Goal: Task Accomplishment & Management: Complete application form

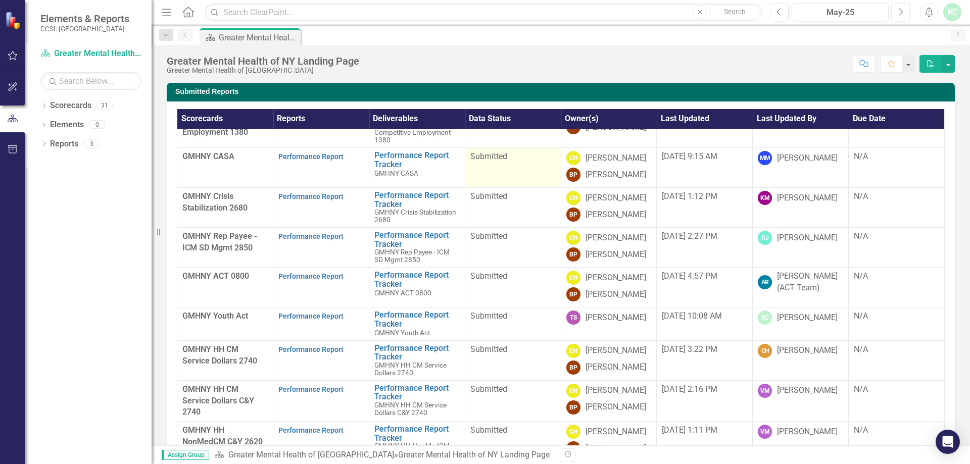
scroll to position [73, 0]
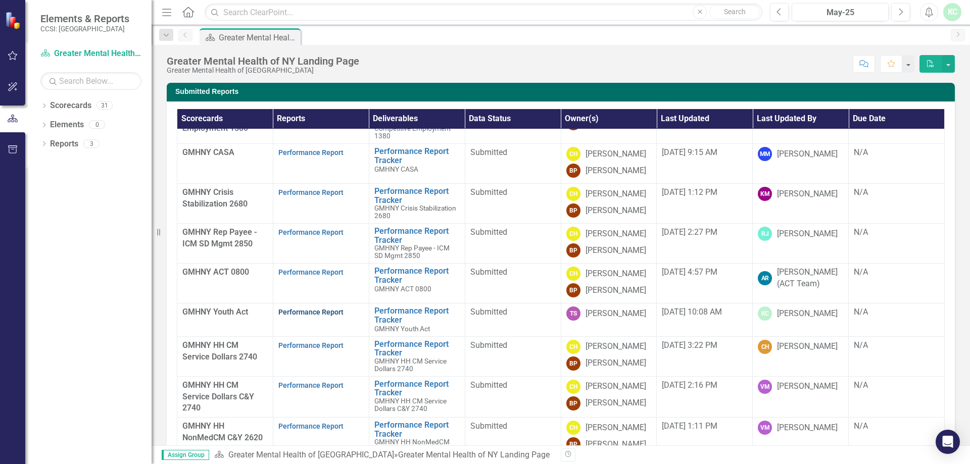
click at [307, 313] on link "Performance Report" at bounding box center [310, 312] width 65 height 8
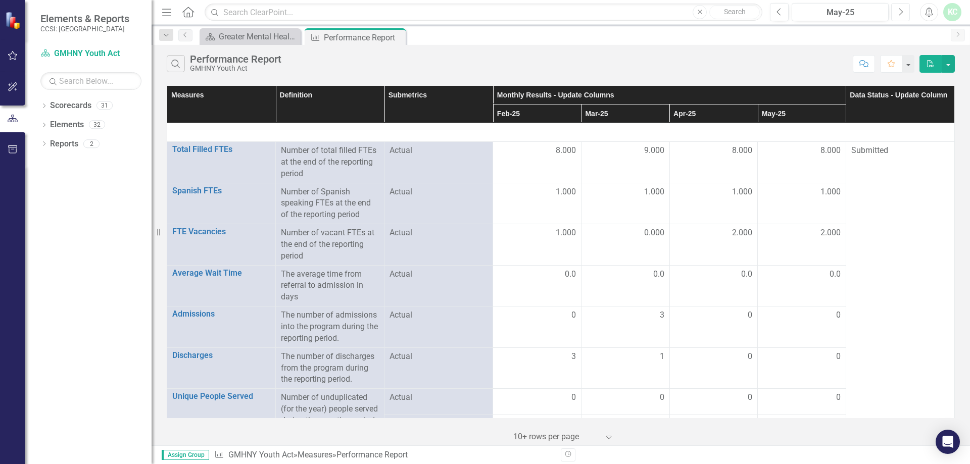
click at [900, 11] on icon "Next" at bounding box center [901, 12] width 6 height 9
click at [899, 17] on button "Next" at bounding box center [900, 12] width 19 height 18
click at [795, 149] on div at bounding box center [802, 151] width 78 height 12
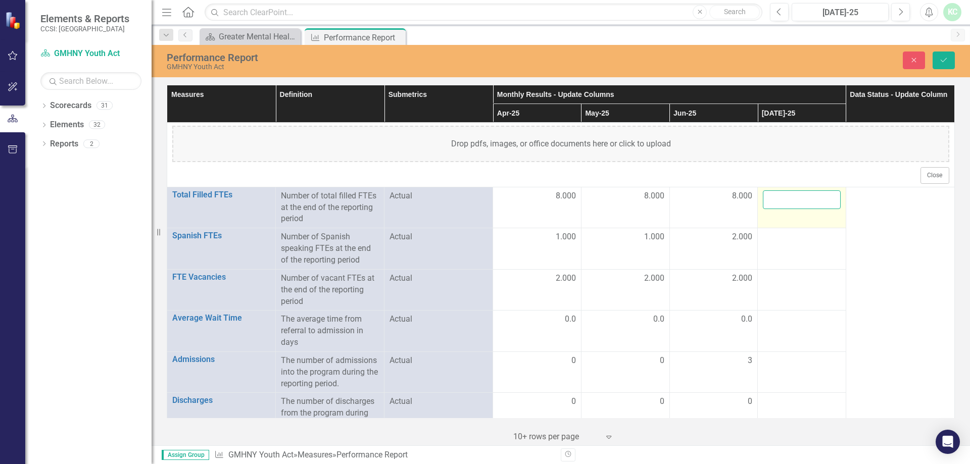
click at [777, 196] on input "number" at bounding box center [802, 200] width 78 height 19
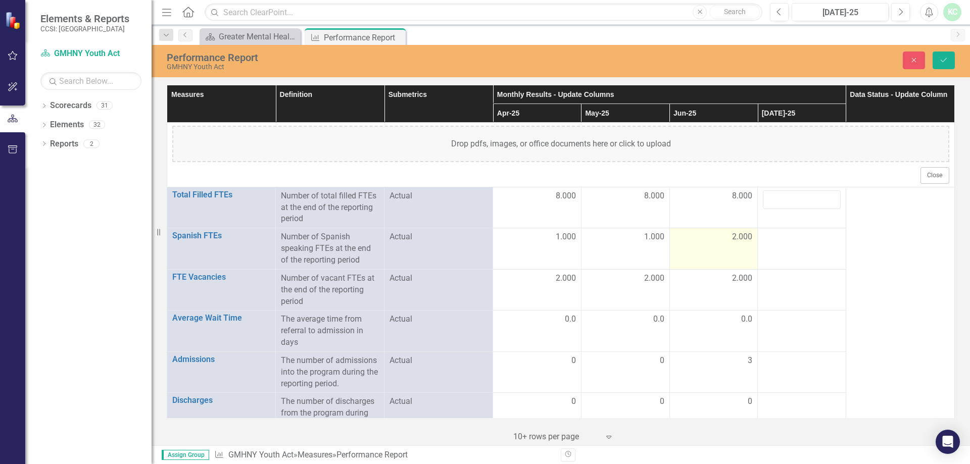
click at [732, 239] on span "2.000" at bounding box center [742, 237] width 20 height 12
click at [732, 238] on span "2.000" at bounding box center [742, 237] width 20 height 12
click at [732, 238] on input "3" at bounding box center [714, 240] width 78 height 19
click at [737, 234] on input "3" at bounding box center [714, 240] width 78 height 19
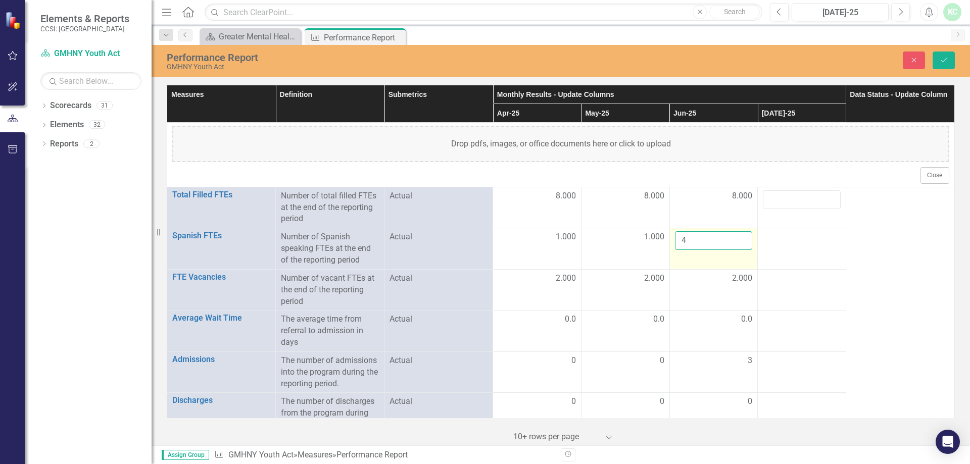
click at [737, 239] on input "4" at bounding box center [714, 240] width 78 height 19
click at [736, 243] on input "3" at bounding box center [714, 240] width 78 height 19
click at [736, 243] on input "2" at bounding box center [714, 240] width 78 height 19
type input "1"
click at [739, 242] on input "1" at bounding box center [714, 240] width 78 height 19
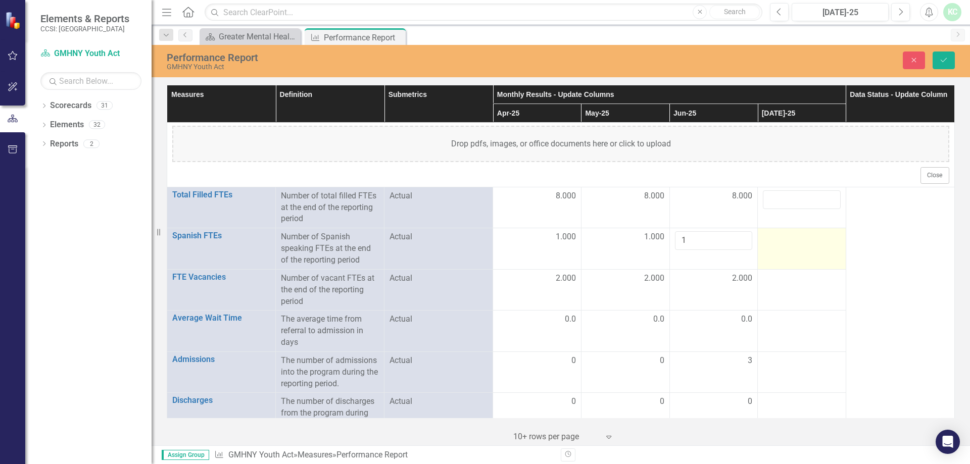
click at [775, 235] on div at bounding box center [802, 237] width 78 height 12
click at [781, 234] on div at bounding box center [802, 237] width 78 height 12
click at [780, 210] on td at bounding box center [802, 207] width 88 height 41
click at [783, 201] on input "number" at bounding box center [802, 200] width 78 height 19
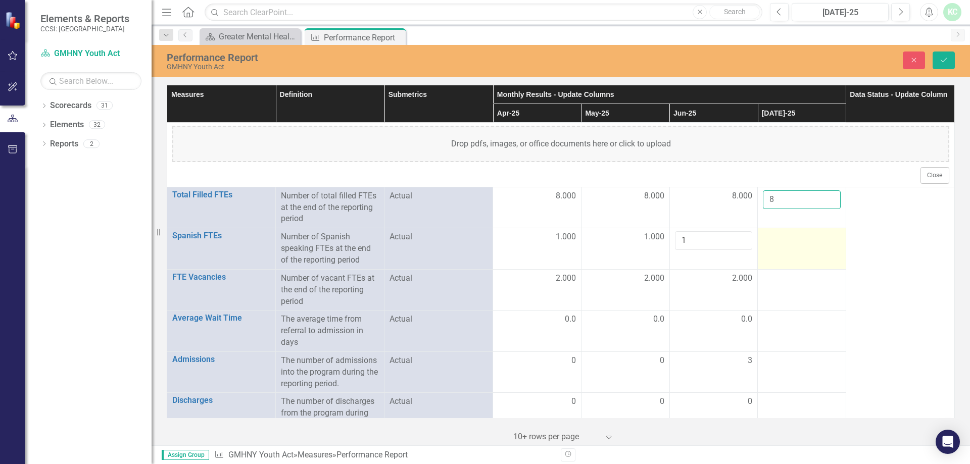
type input "8"
click at [780, 238] on div at bounding box center [802, 237] width 78 height 12
click at [782, 236] on div at bounding box center [802, 237] width 78 height 12
click at [782, 243] on div at bounding box center [802, 237] width 78 height 12
click at [782, 241] on div at bounding box center [802, 237] width 78 height 12
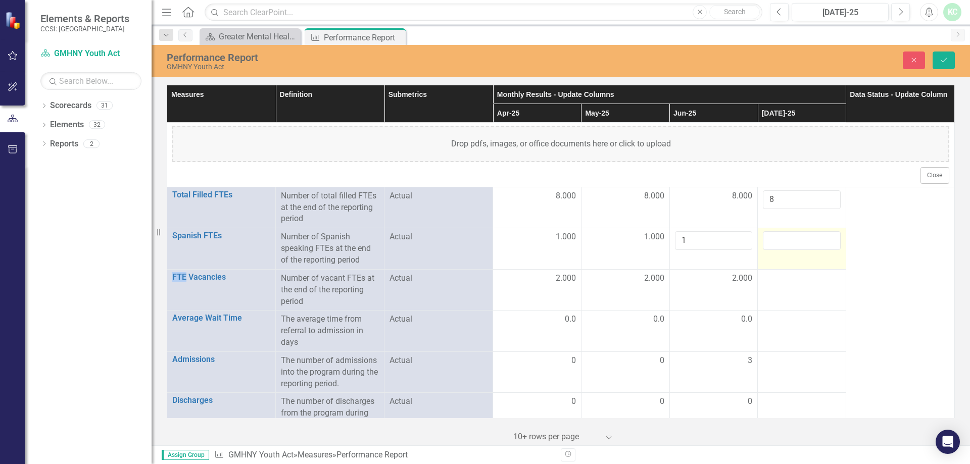
click at [781, 239] on input "number" at bounding box center [802, 240] width 78 height 19
type input "1"
click at [806, 285] on td at bounding box center [802, 289] width 88 height 41
click at [805, 285] on div at bounding box center [802, 279] width 78 height 12
click at [805, 285] on input "number" at bounding box center [802, 282] width 78 height 19
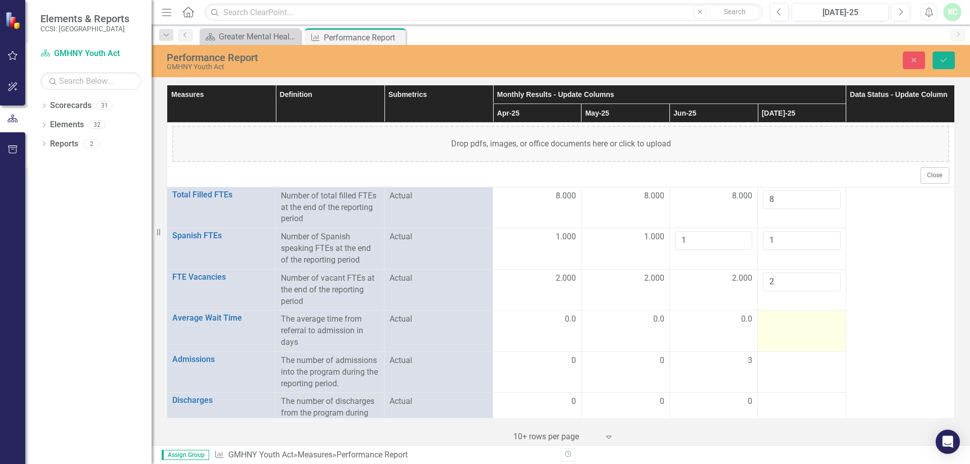
type input "2"
click at [799, 318] on div at bounding box center [802, 320] width 78 height 12
click at [799, 318] on input "number" at bounding box center [802, 323] width 78 height 19
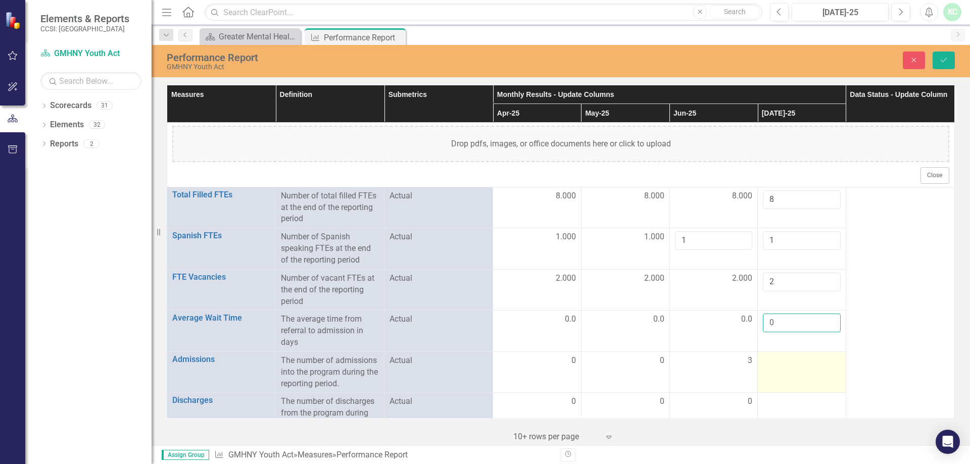
type input "0"
click at [773, 363] on div at bounding box center [802, 361] width 78 height 12
click at [774, 361] on div at bounding box center [802, 361] width 78 height 12
click at [782, 363] on div at bounding box center [802, 361] width 78 height 12
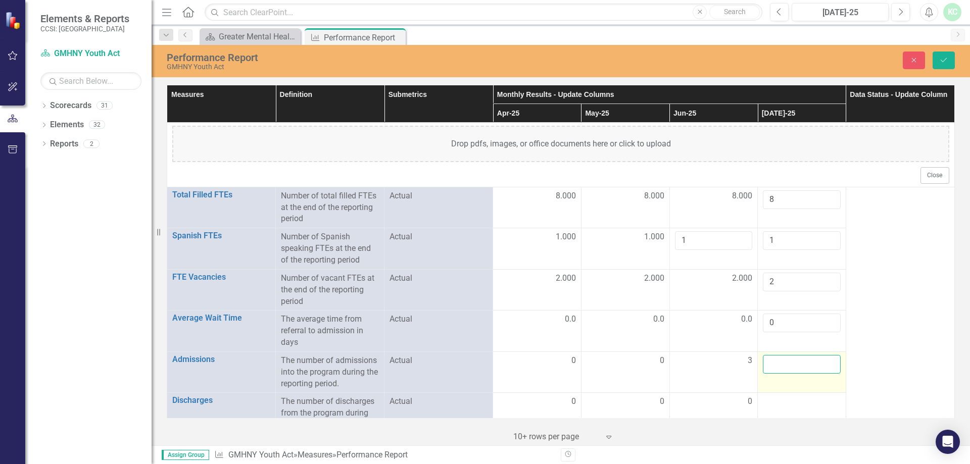
click at [782, 363] on input "number" at bounding box center [802, 364] width 78 height 19
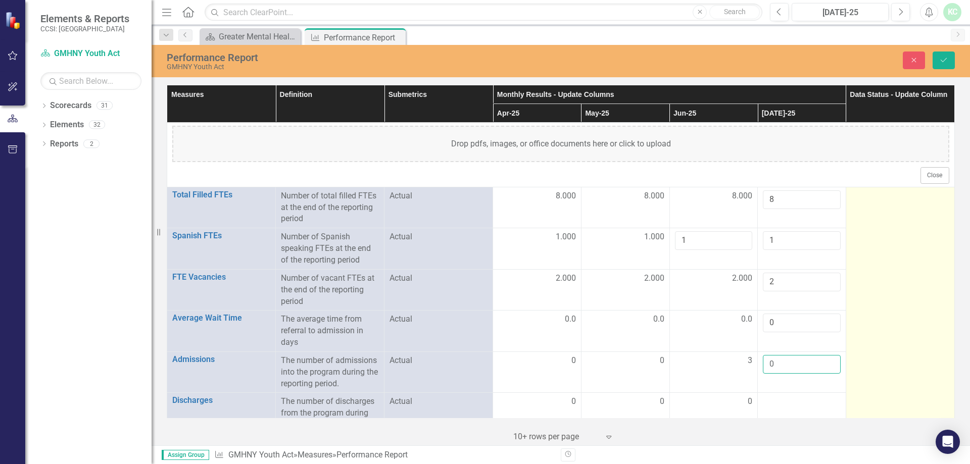
type input "0"
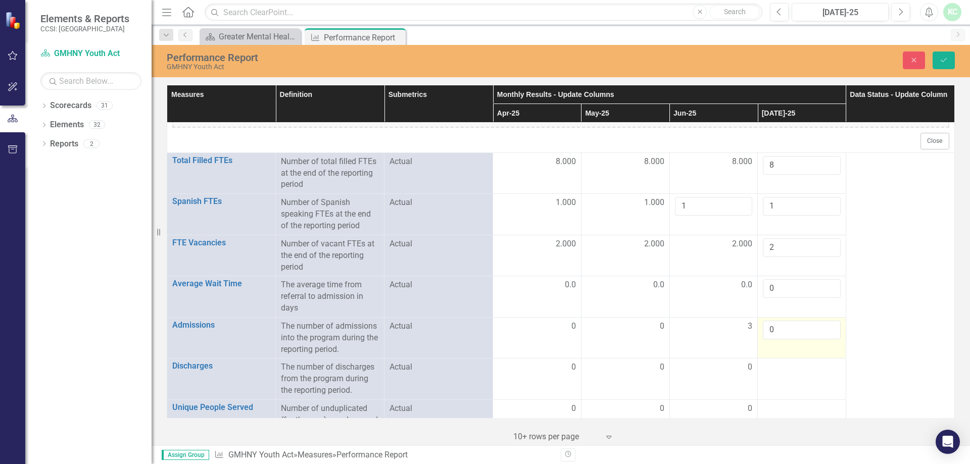
scroll to position [51, 0]
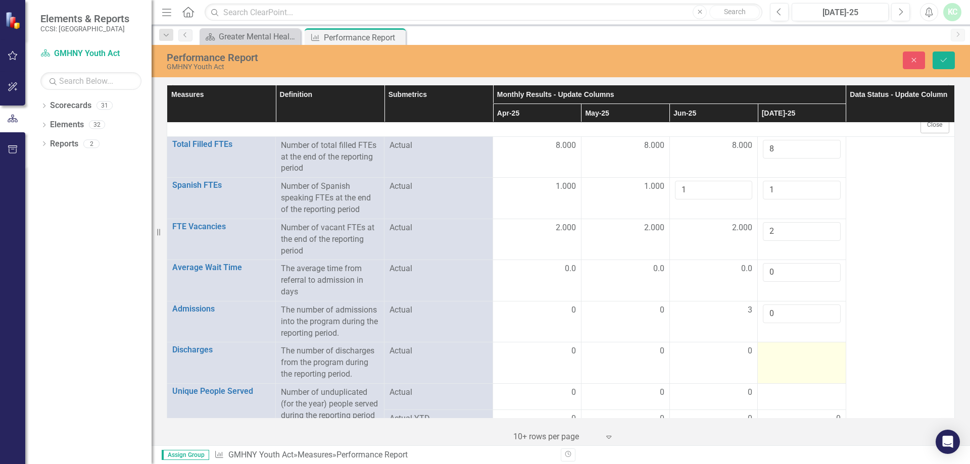
click at [793, 351] on div at bounding box center [802, 352] width 78 height 12
click at [793, 351] on input "number" at bounding box center [802, 355] width 78 height 19
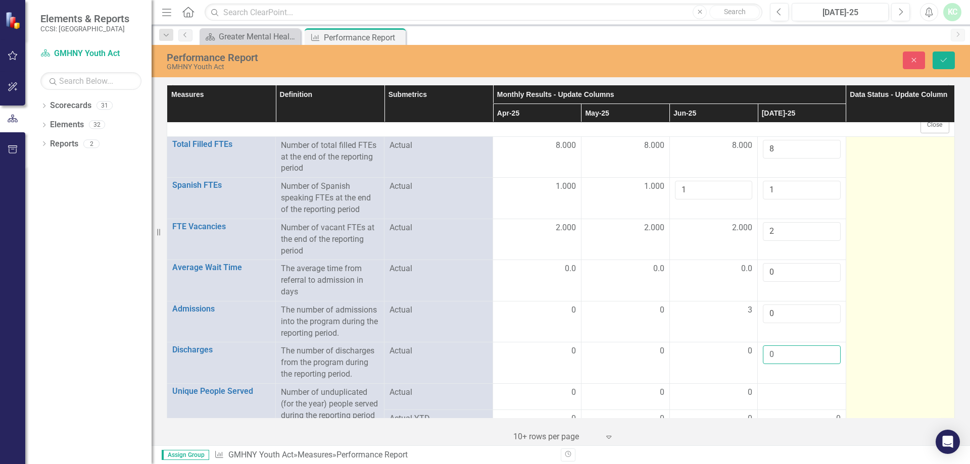
type input "0"
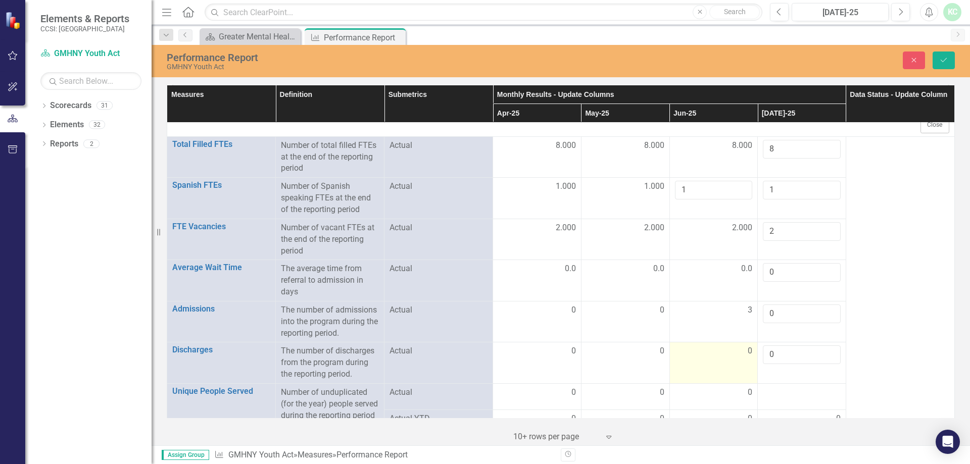
scroll to position [101, 0]
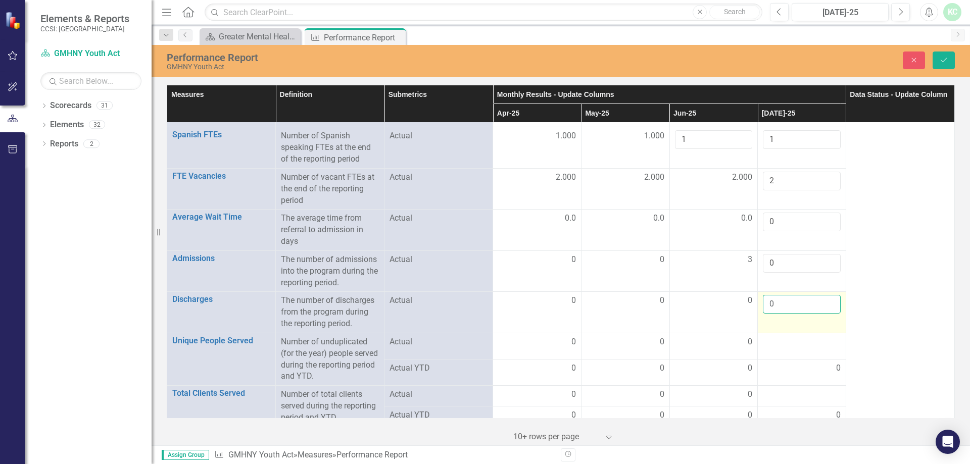
click at [789, 312] on input "0" at bounding box center [802, 304] width 78 height 19
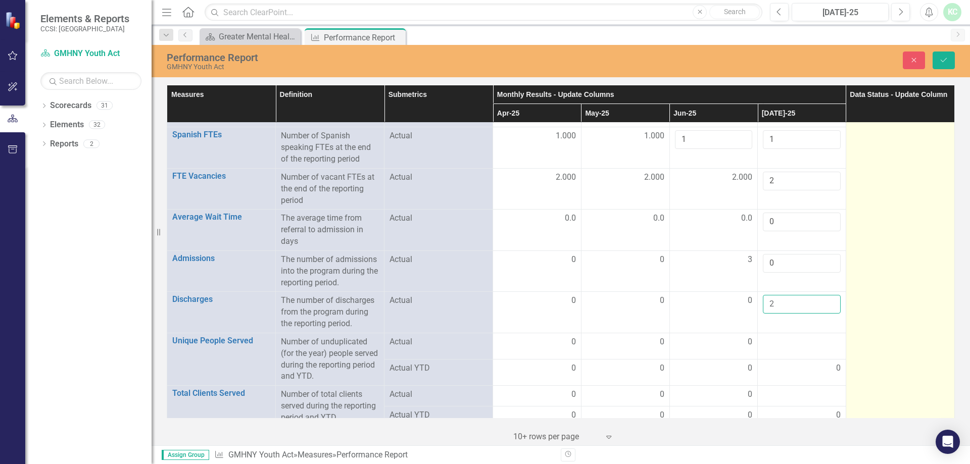
type input "2"
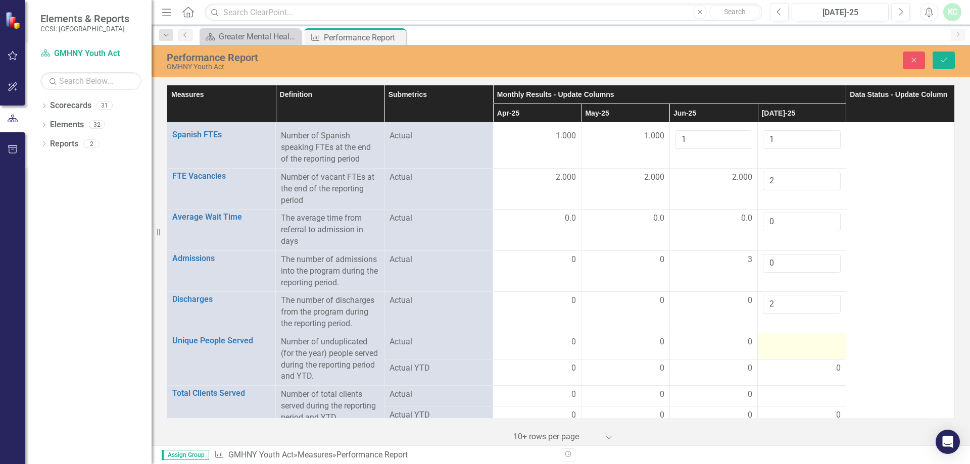
click at [802, 352] on td at bounding box center [802, 346] width 88 height 26
click at [791, 348] on input "number" at bounding box center [802, 346] width 78 height 19
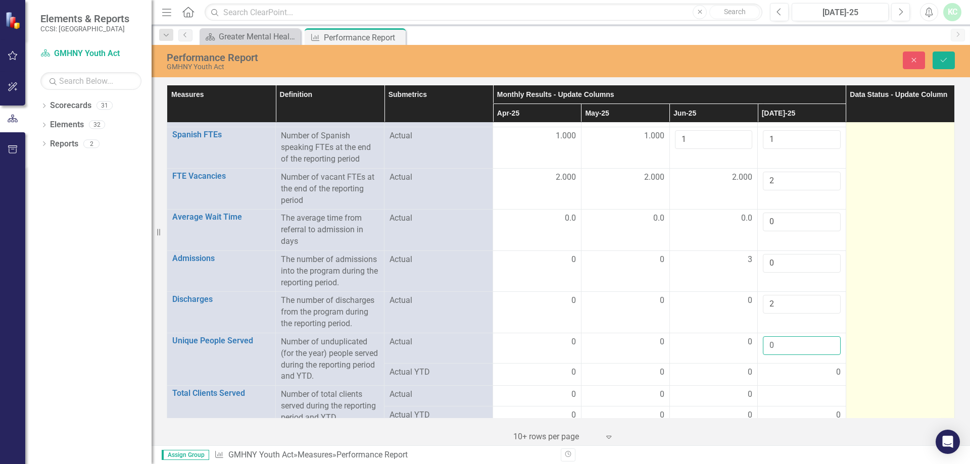
type input "0"
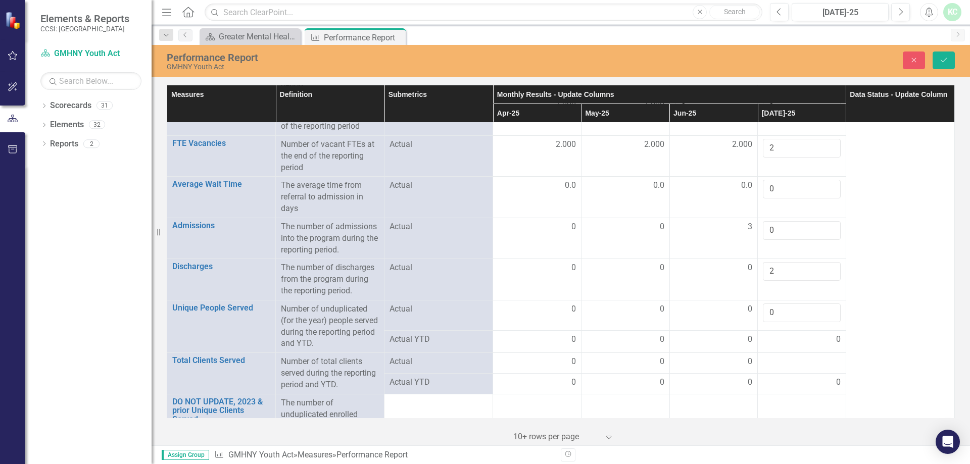
scroll to position [152, 0]
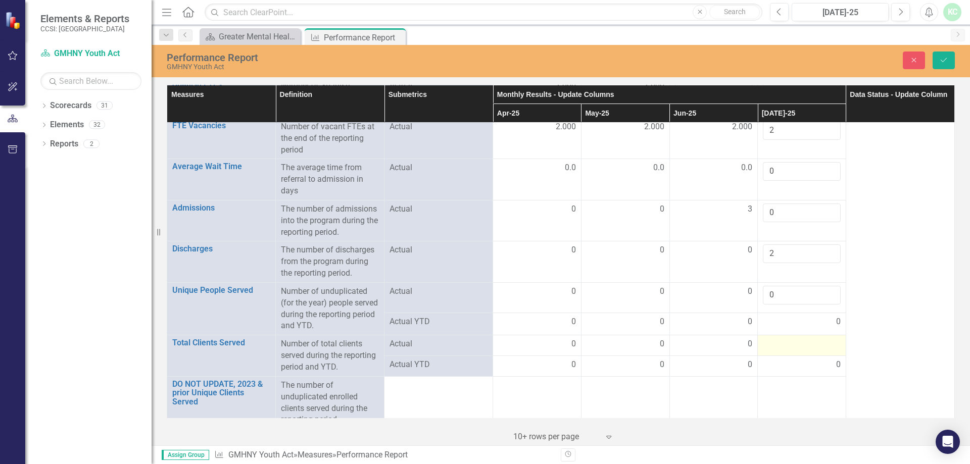
click at [801, 343] on div at bounding box center [802, 345] width 78 height 12
click at [801, 343] on input "number" at bounding box center [802, 348] width 78 height 19
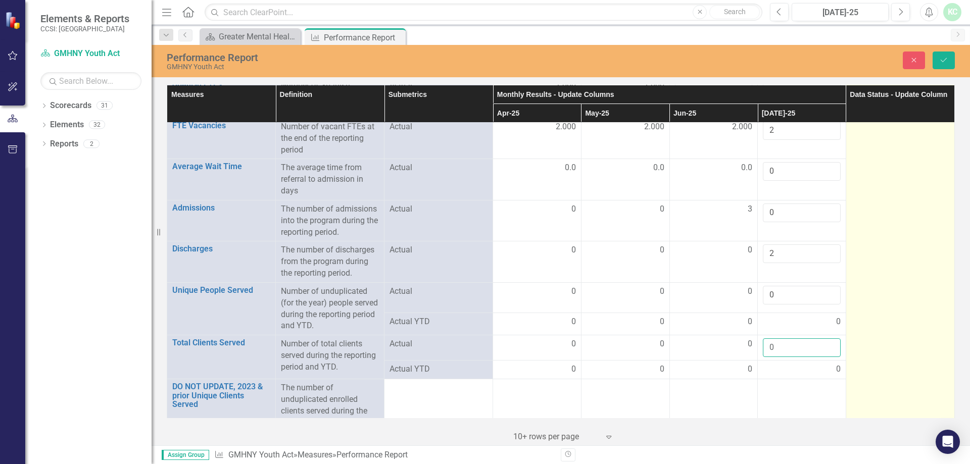
type input "0"
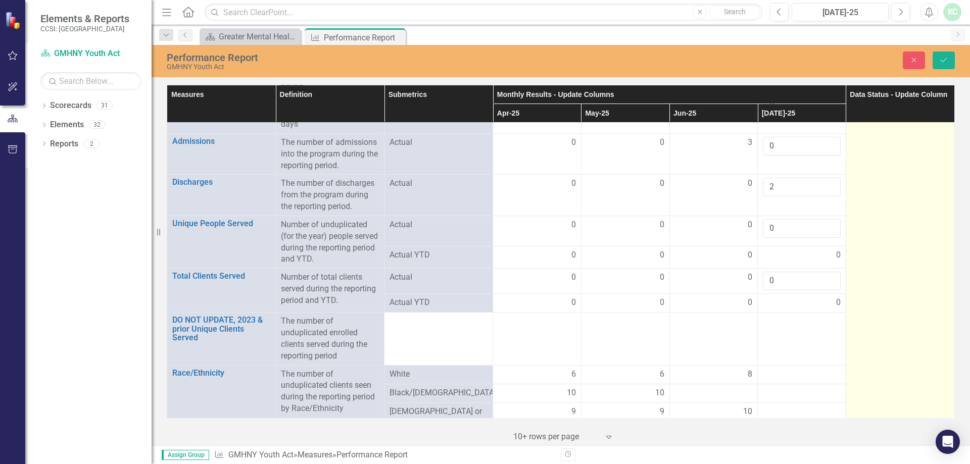
scroll to position [303, 0]
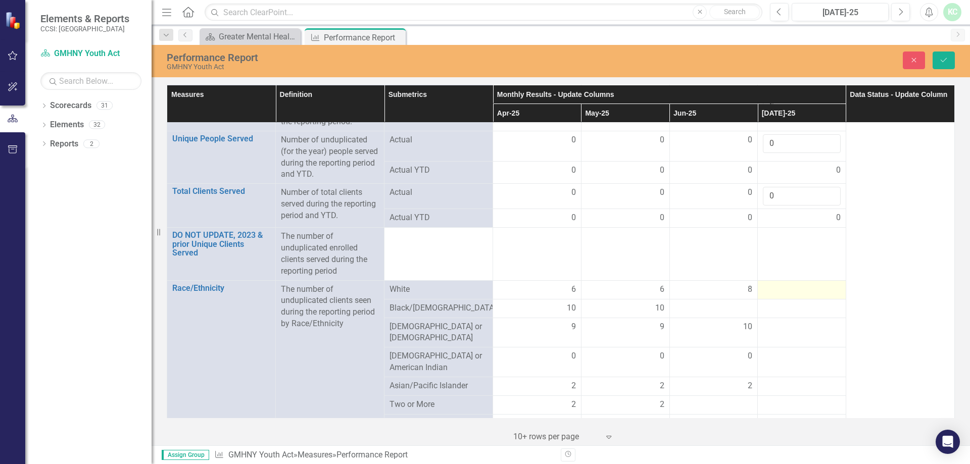
click at [774, 290] on div at bounding box center [802, 290] width 78 height 12
click at [775, 289] on div at bounding box center [802, 290] width 78 height 12
click at [775, 289] on input "number" at bounding box center [802, 293] width 78 height 19
type input "7"
click at [758, 316] on td at bounding box center [802, 315] width 88 height 19
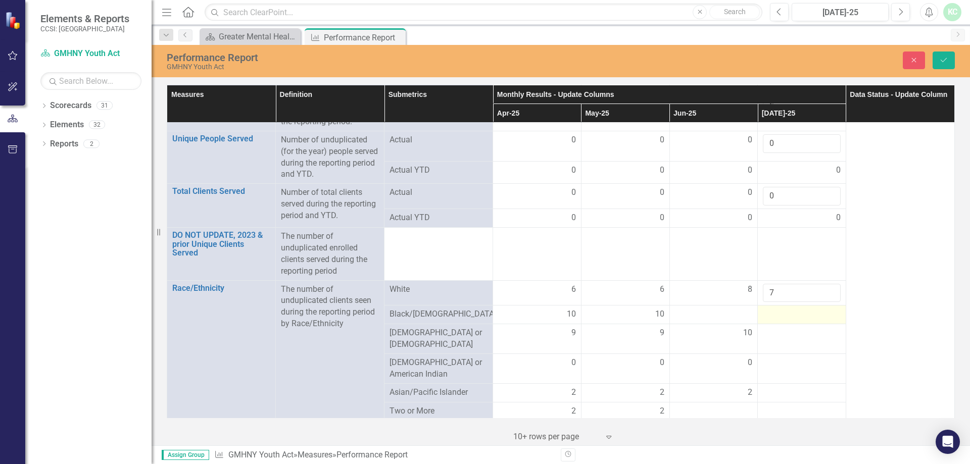
click at [789, 312] on div at bounding box center [802, 315] width 78 height 12
click at [790, 312] on div at bounding box center [802, 315] width 78 height 12
click at [790, 312] on input "number" at bounding box center [802, 318] width 78 height 19
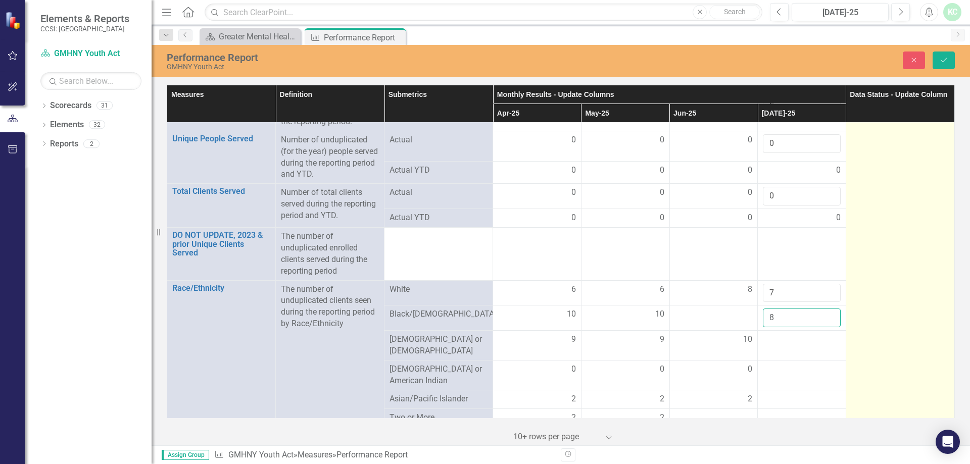
type input "8"
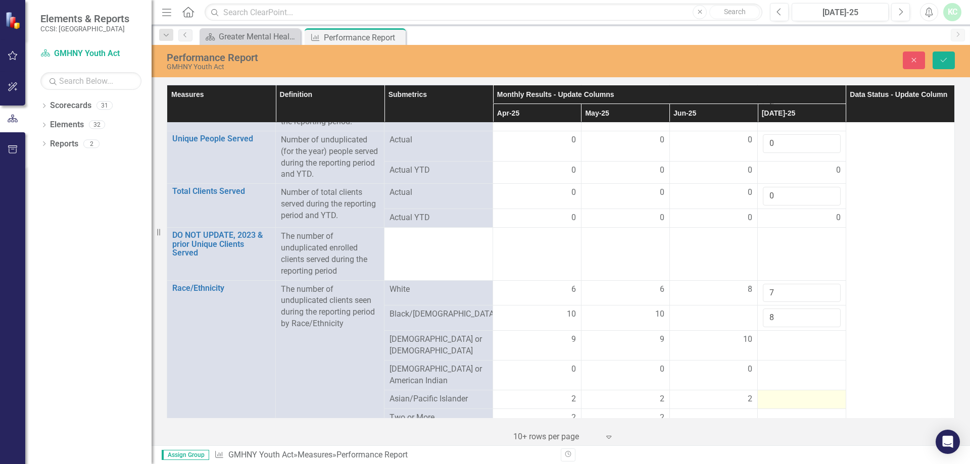
click at [785, 394] on div at bounding box center [802, 400] width 78 height 12
click at [787, 394] on div at bounding box center [802, 400] width 78 height 12
click at [789, 394] on input "number" at bounding box center [802, 403] width 78 height 19
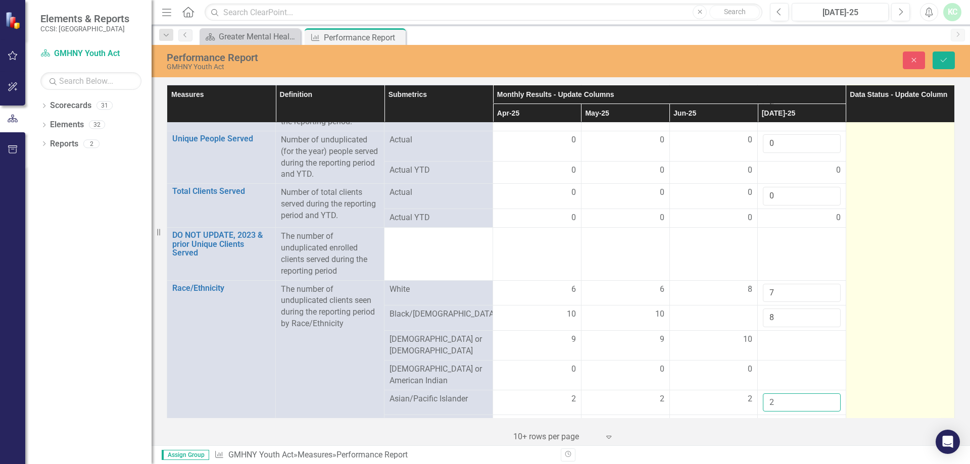
type input "2"
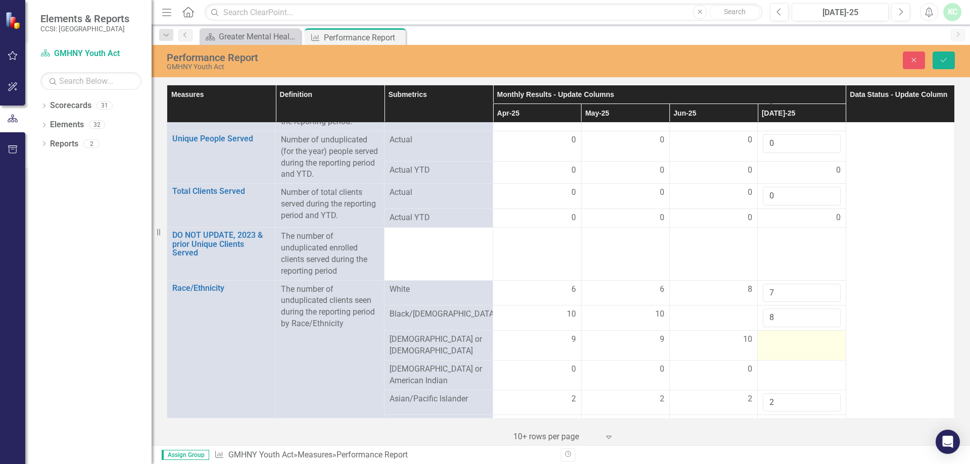
click at [795, 341] on div at bounding box center [802, 340] width 78 height 12
click at [775, 341] on input "number" at bounding box center [802, 343] width 78 height 19
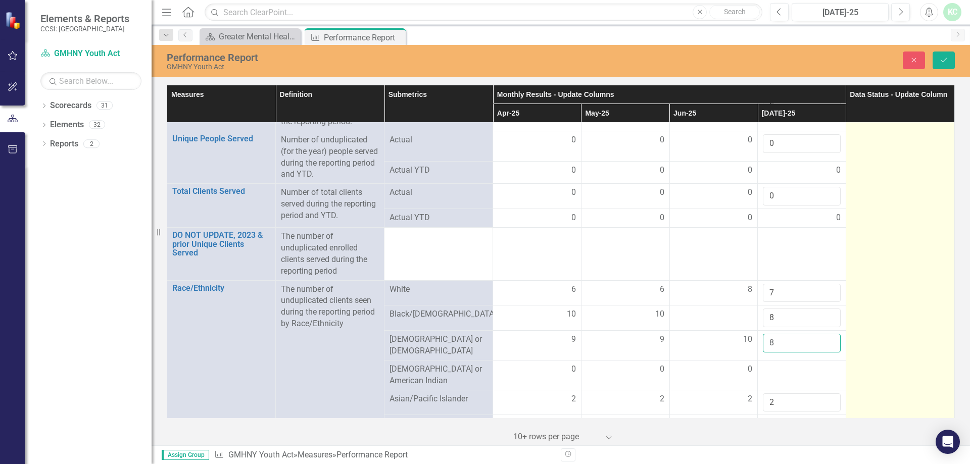
type input "8"
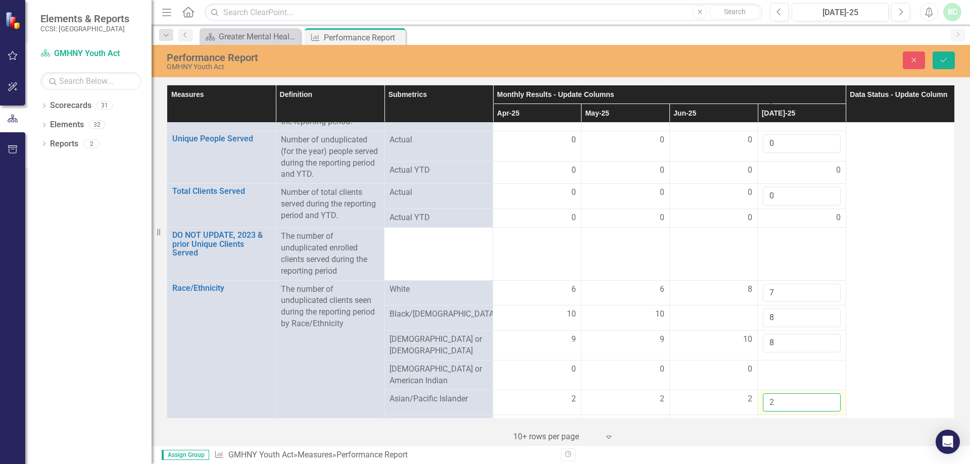
click at [788, 394] on input "2" at bounding box center [802, 403] width 78 height 19
click at [788, 373] on td at bounding box center [802, 375] width 88 height 30
click at [788, 369] on input "number" at bounding box center [802, 373] width 78 height 19
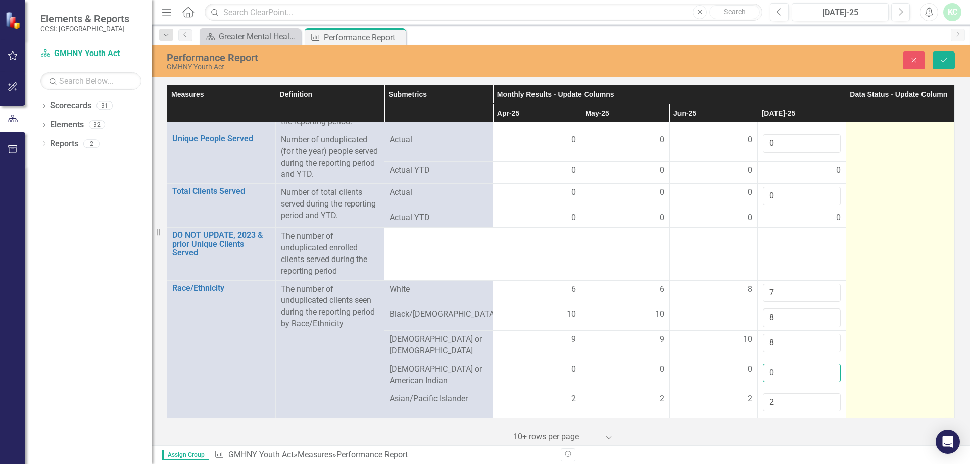
type input "0"
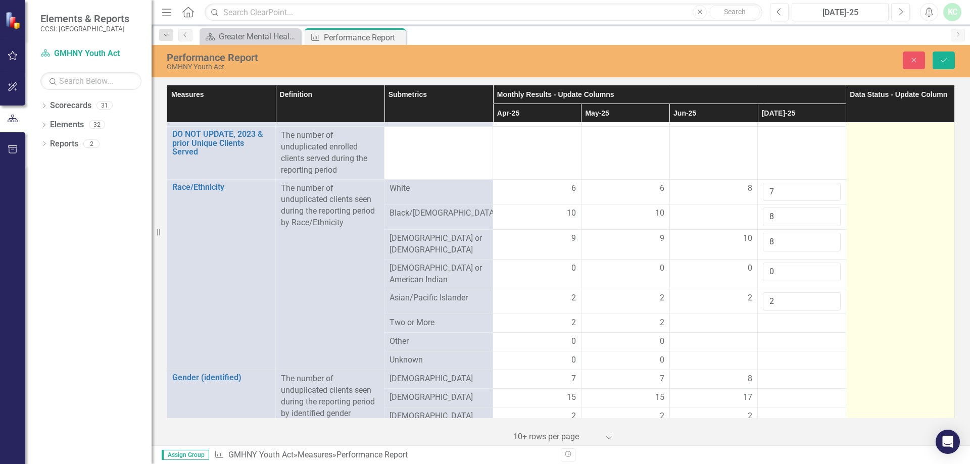
scroll to position [455, 0]
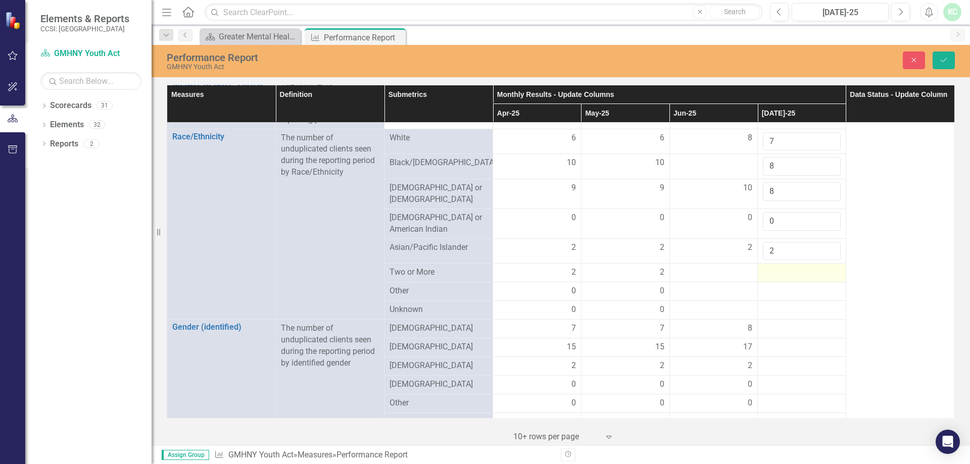
click at [808, 267] on div at bounding box center [802, 273] width 78 height 12
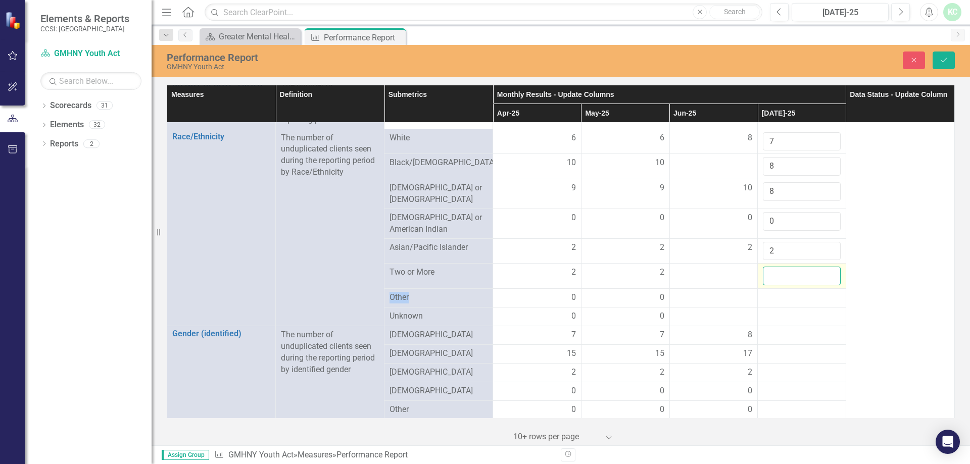
click at [808, 267] on input "number" at bounding box center [802, 276] width 78 height 19
click at [765, 292] on div at bounding box center [802, 298] width 78 height 12
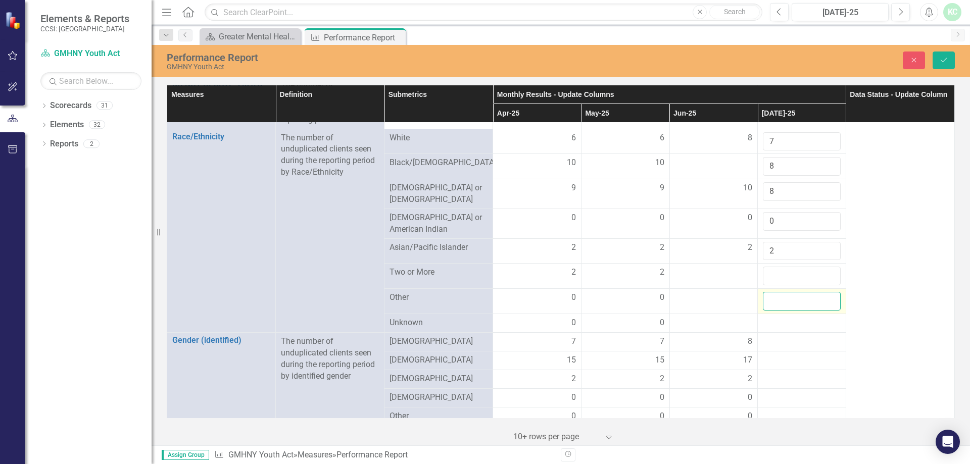
click at [774, 305] on input "number" at bounding box center [802, 301] width 78 height 19
type input "0"
click at [777, 267] on input "number" at bounding box center [802, 276] width 78 height 19
type input "0"
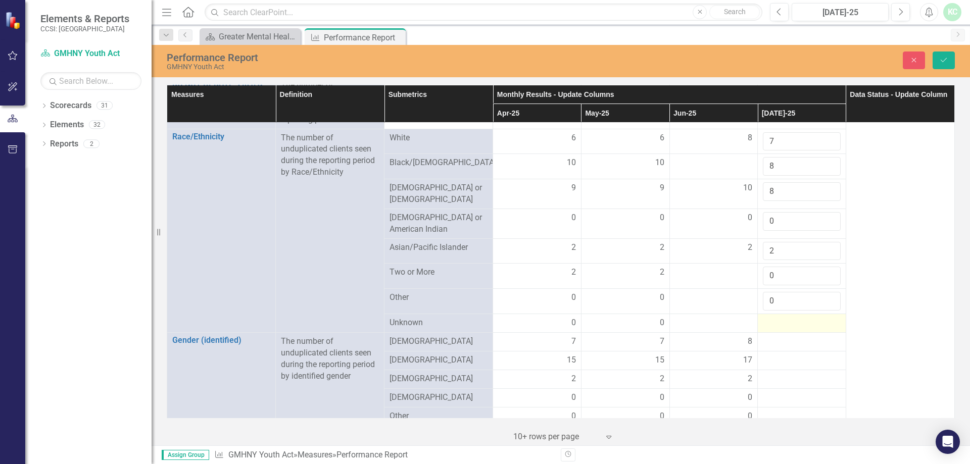
click at [800, 321] on div at bounding box center [802, 323] width 78 height 12
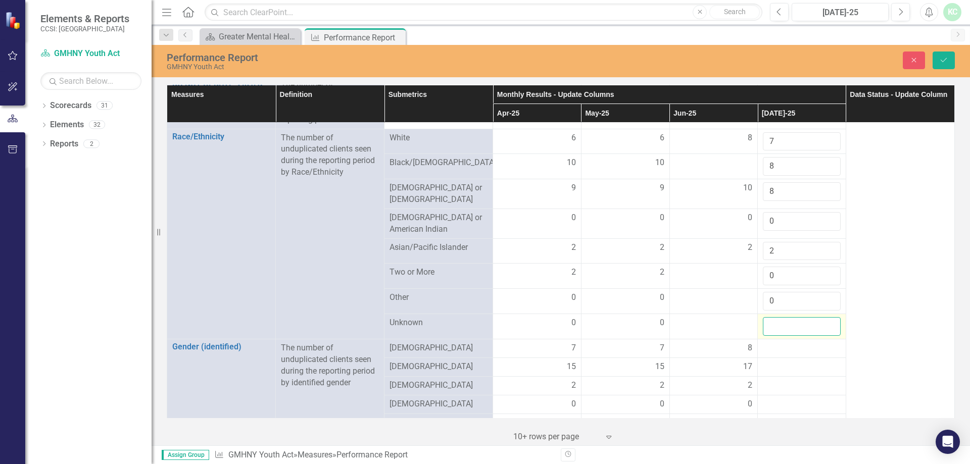
click at [800, 321] on input "number" at bounding box center [802, 326] width 78 height 19
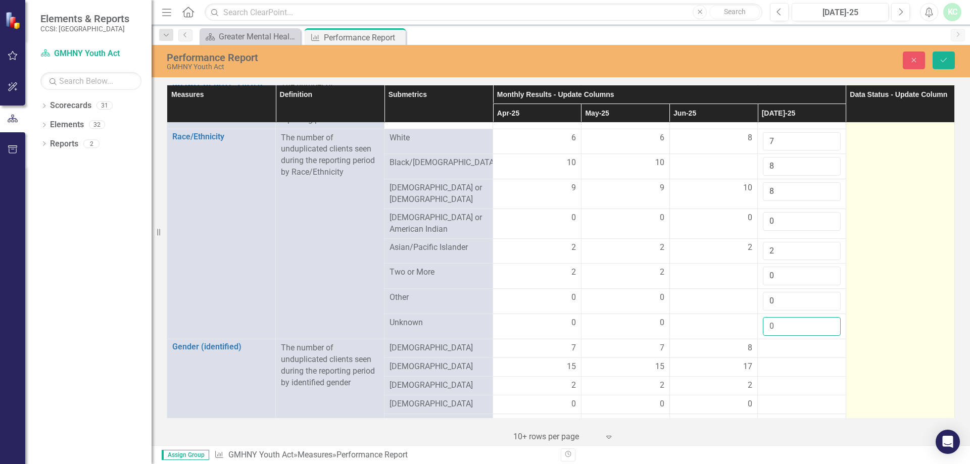
type input "0"
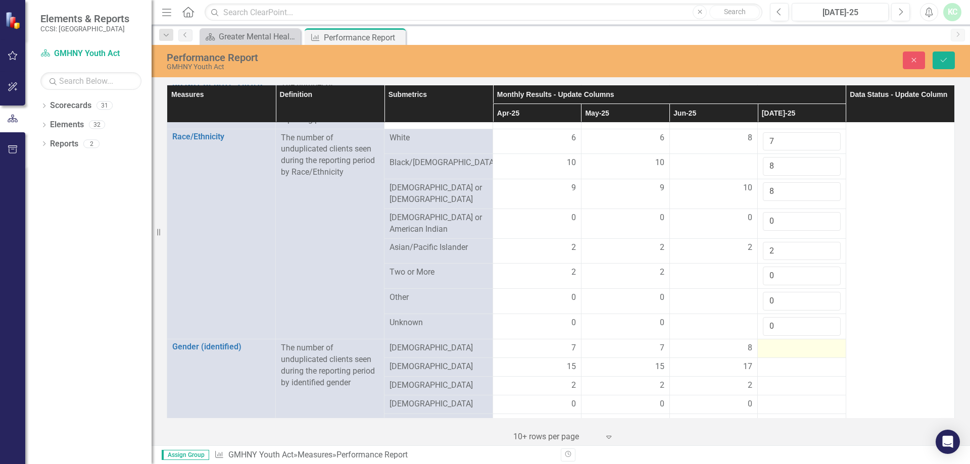
click at [804, 346] on div at bounding box center [802, 349] width 78 height 12
click at [804, 346] on input "number" at bounding box center [802, 352] width 78 height 19
type input "6"
click at [798, 368] on div at bounding box center [802, 374] width 78 height 12
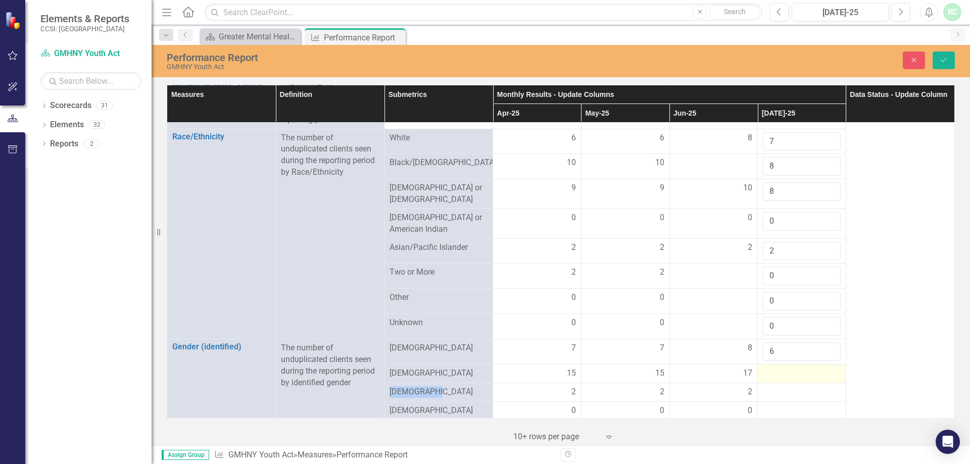
click at [798, 368] on div at bounding box center [802, 374] width 78 height 12
click at [798, 368] on input "number" at bounding box center [802, 377] width 78 height 19
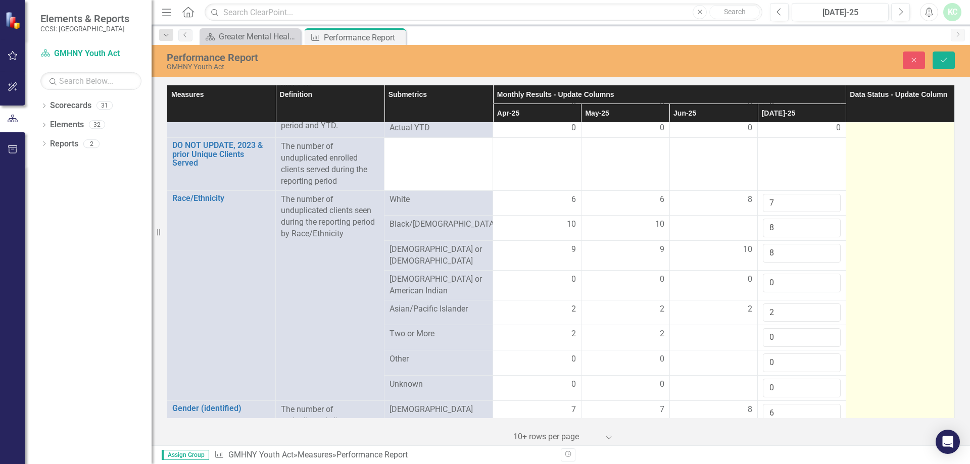
type input "19"
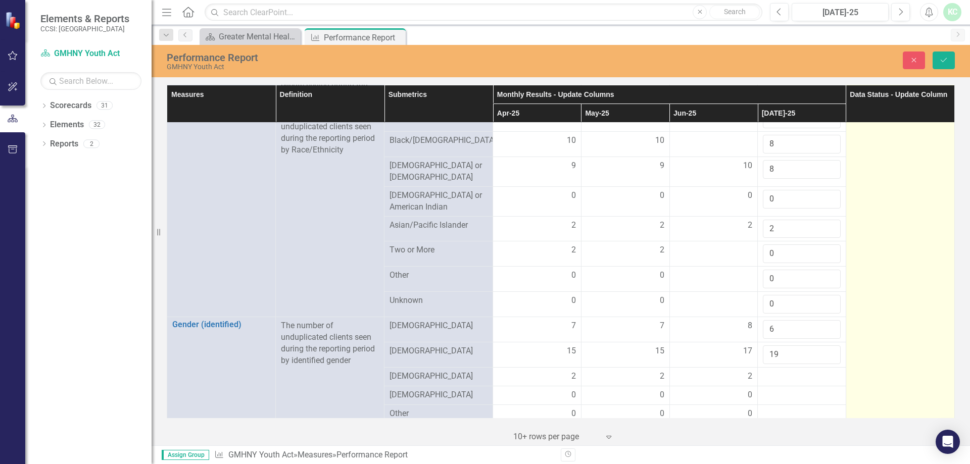
scroll to position [545, 0]
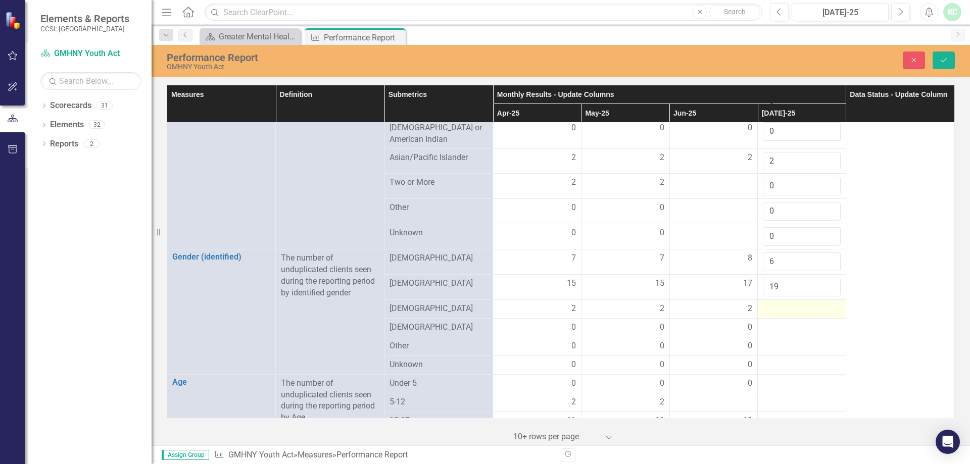
click at [806, 303] on div at bounding box center [802, 309] width 78 height 12
click at [806, 303] on input "number" at bounding box center [802, 312] width 78 height 19
type input "2"
click at [793, 331] on div at bounding box center [802, 334] width 78 height 12
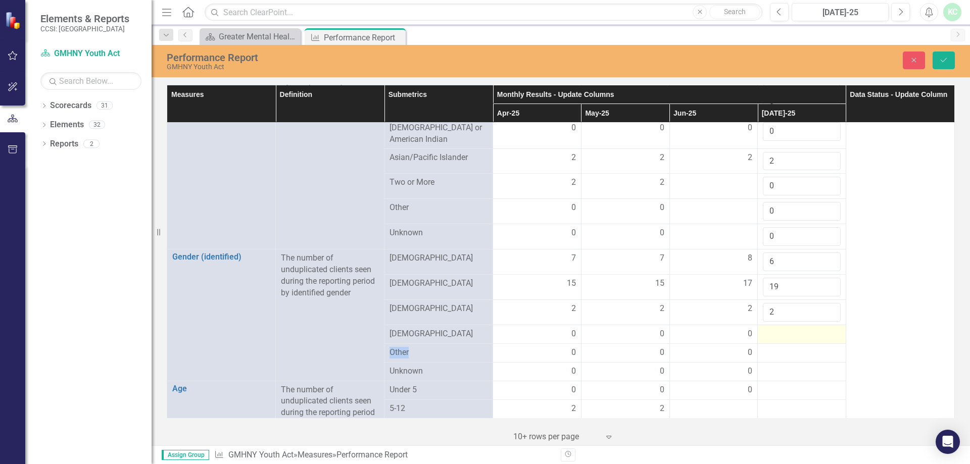
click at [793, 331] on div at bounding box center [802, 334] width 78 height 12
type input "0"
click at [785, 360] on div at bounding box center [802, 359] width 78 height 12
click at [785, 360] on input "number" at bounding box center [802, 362] width 78 height 19
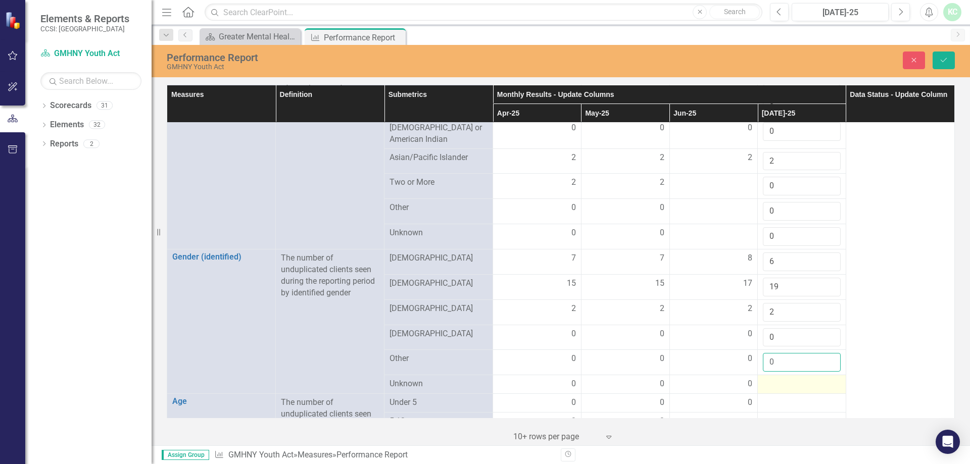
type input "0"
click at [798, 379] on div at bounding box center [802, 385] width 78 height 12
type input "0"
click at [795, 406] on div at bounding box center [802, 410] width 78 height 12
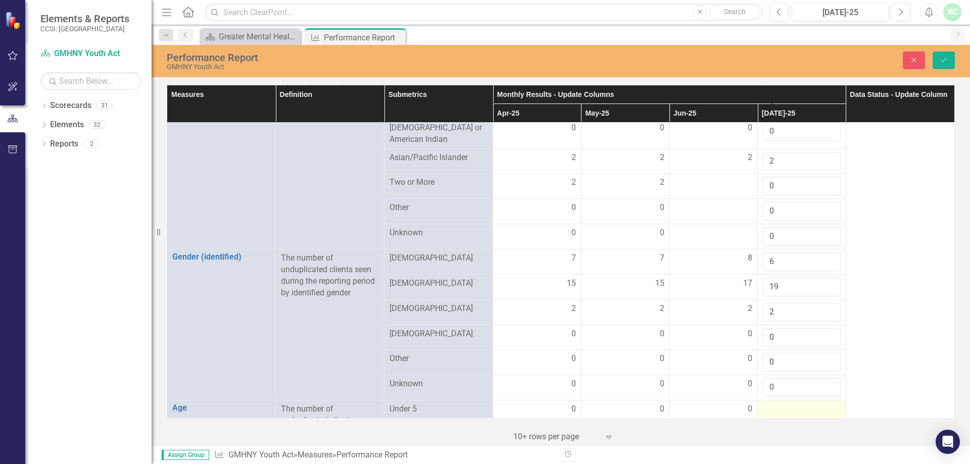
click at [795, 406] on div at bounding box center [802, 410] width 78 height 12
click at [794, 407] on input "number" at bounding box center [802, 413] width 78 height 19
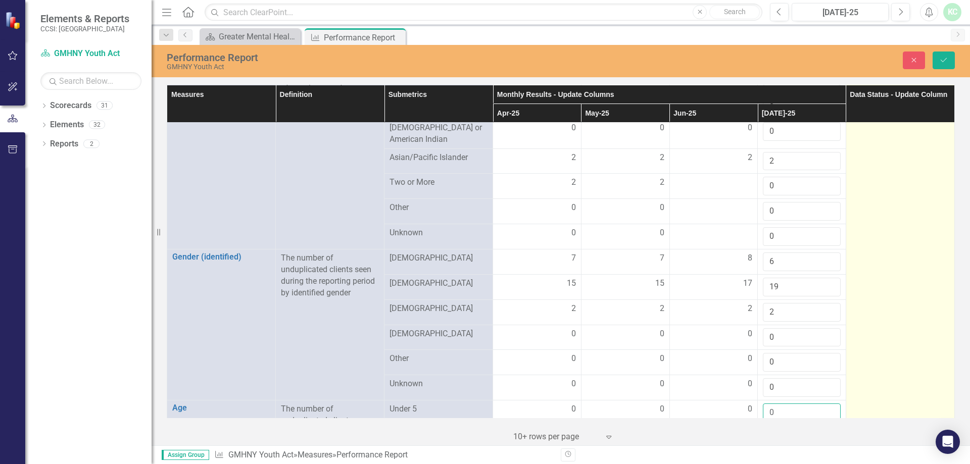
type input "0"
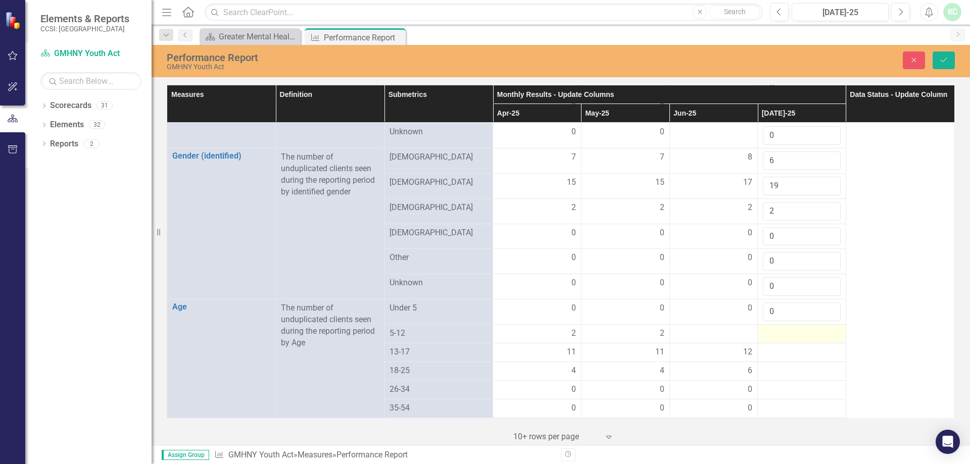
click at [826, 328] on div at bounding box center [802, 334] width 78 height 12
click at [773, 330] on div at bounding box center [802, 334] width 78 height 12
click at [786, 375] on div at bounding box center [802, 378] width 78 height 12
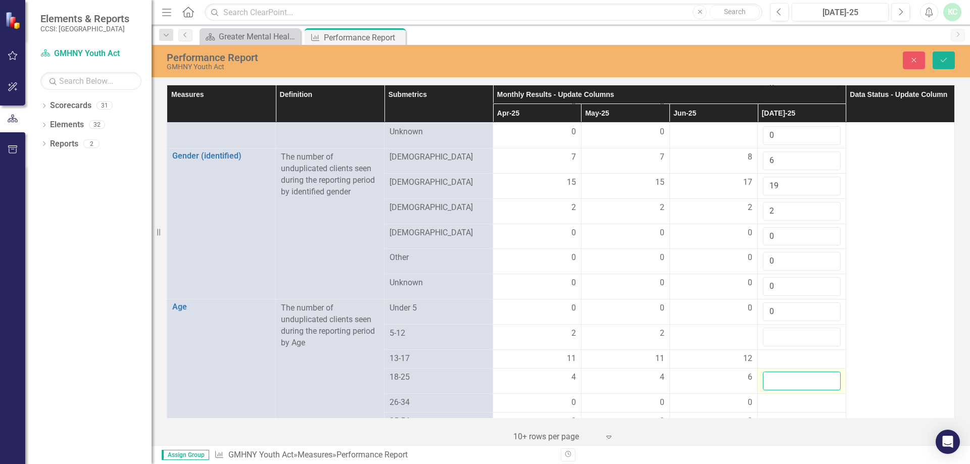
click at [786, 375] on input "number" at bounding box center [802, 381] width 78 height 19
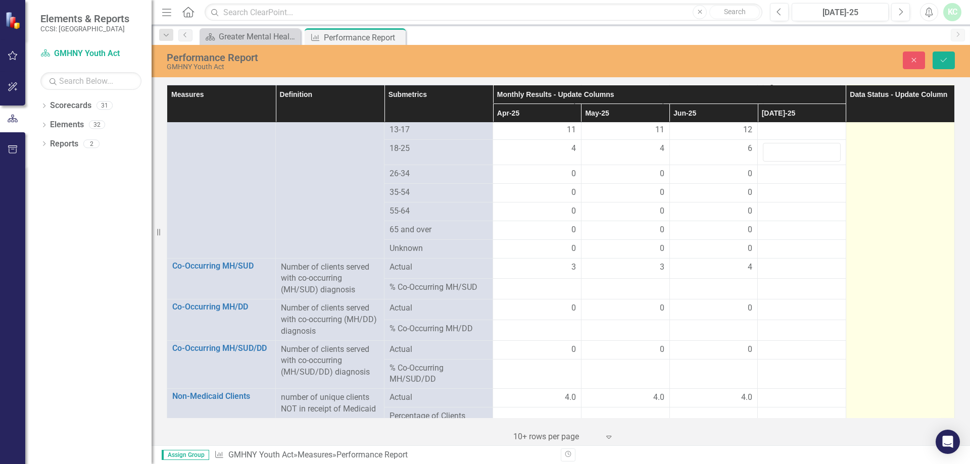
scroll to position [899, 0]
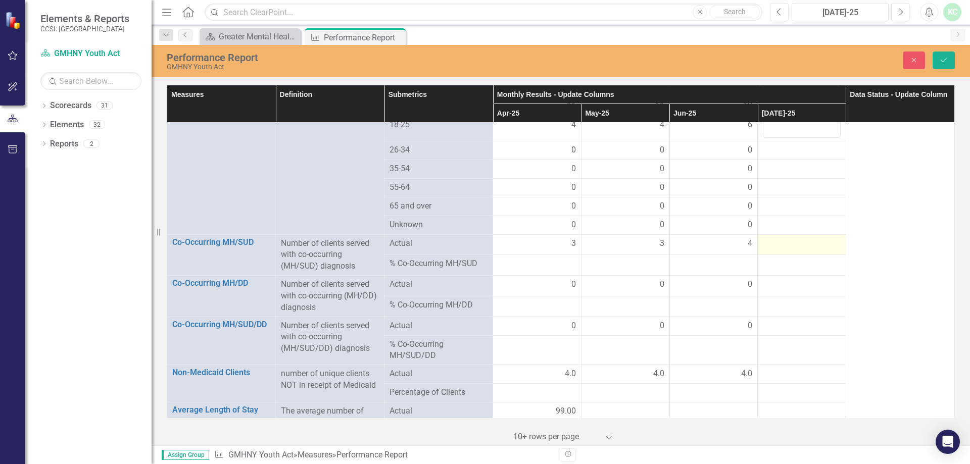
click at [798, 238] on div at bounding box center [802, 244] width 78 height 12
click at [798, 238] on input "number" at bounding box center [802, 247] width 78 height 19
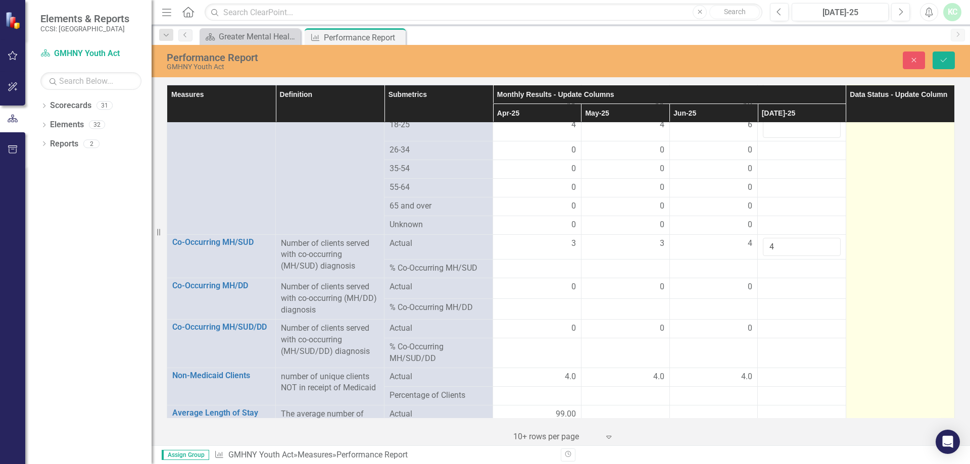
type input "4"
click at [888, 227] on td at bounding box center [900, 327] width 109 height 2079
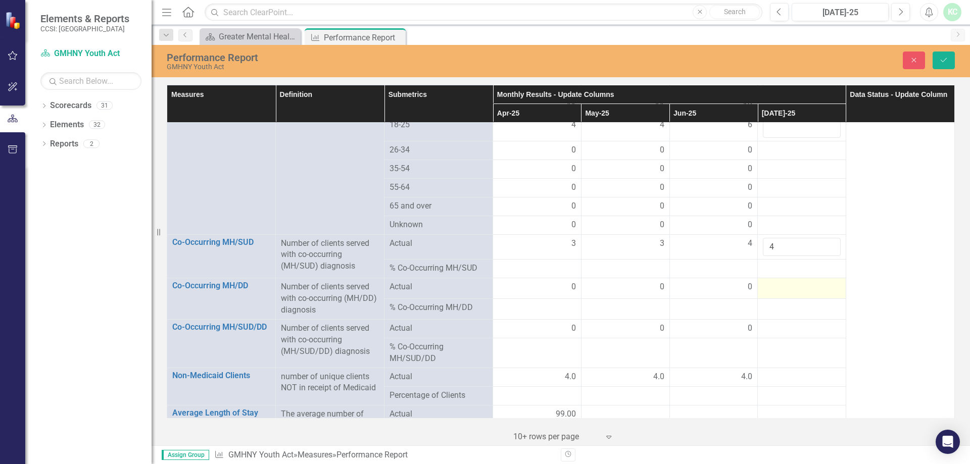
click at [814, 285] on div at bounding box center [802, 287] width 78 height 12
click at [813, 284] on div at bounding box center [802, 287] width 78 height 12
type input "0"
click at [784, 327] on div at bounding box center [802, 331] width 78 height 12
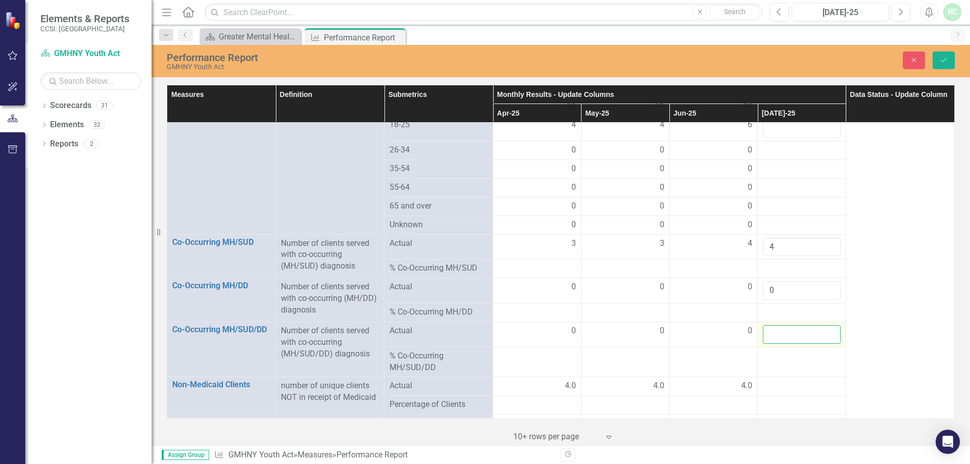
click at [784, 327] on input "number" at bounding box center [802, 334] width 78 height 19
type input "0"
click at [780, 381] on div at bounding box center [802, 387] width 78 height 12
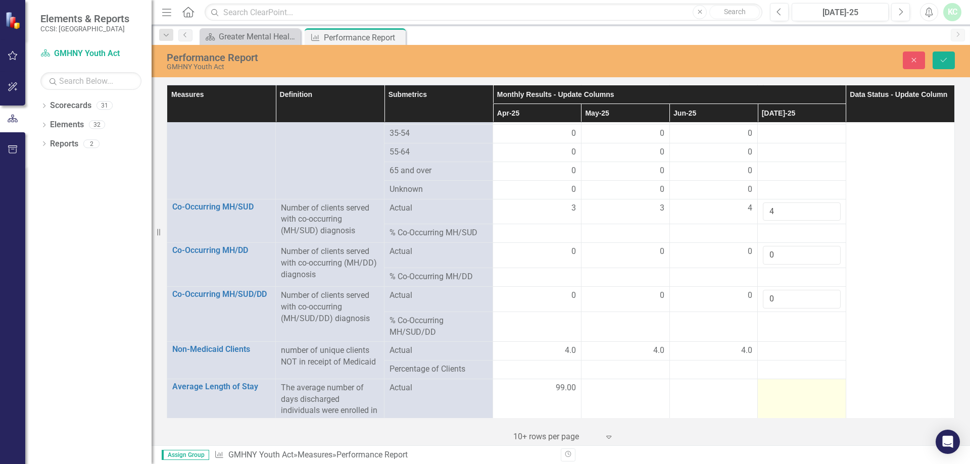
scroll to position [949, 0]
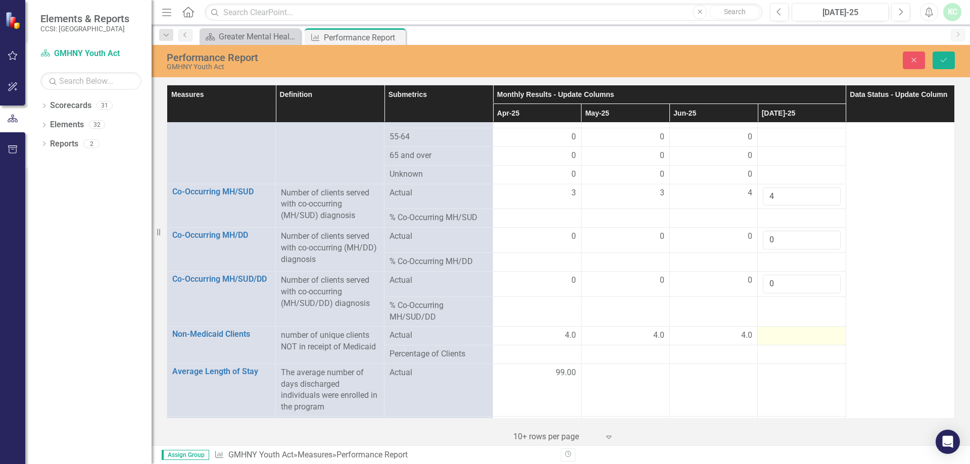
click at [778, 335] on div at bounding box center [802, 336] width 78 height 12
click at [778, 334] on div at bounding box center [802, 336] width 78 height 12
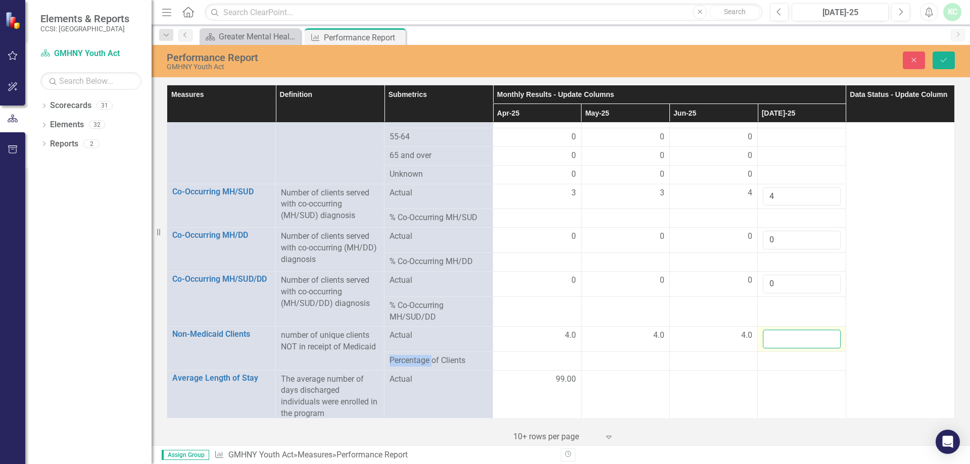
click at [778, 334] on input "number" at bounding box center [802, 339] width 78 height 19
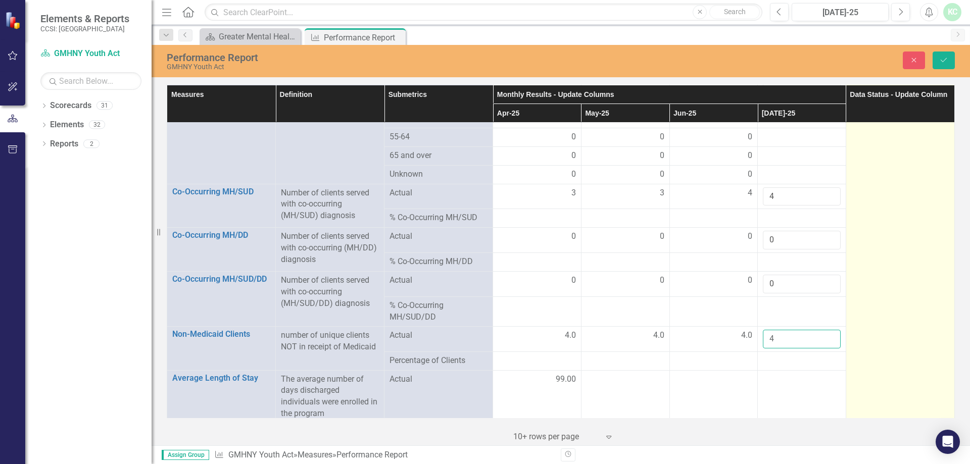
type input "4"
click at [918, 207] on td at bounding box center [900, 285] width 109 height 2094
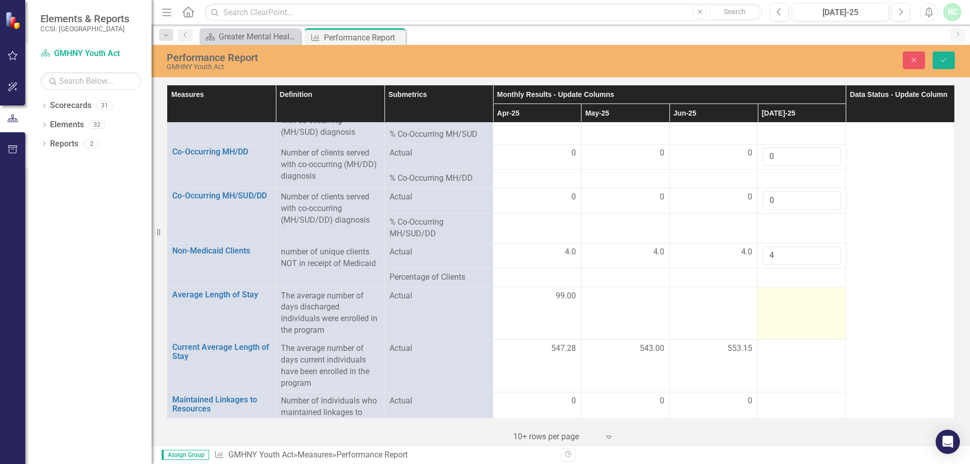
scroll to position [1050, 0]
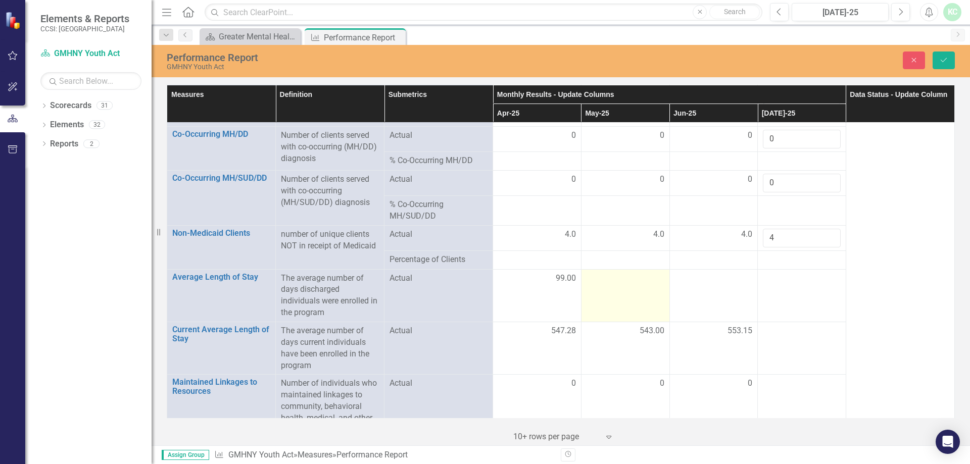
click at [649, 289] on td at bounding box center [625, 295] width 88 height 53
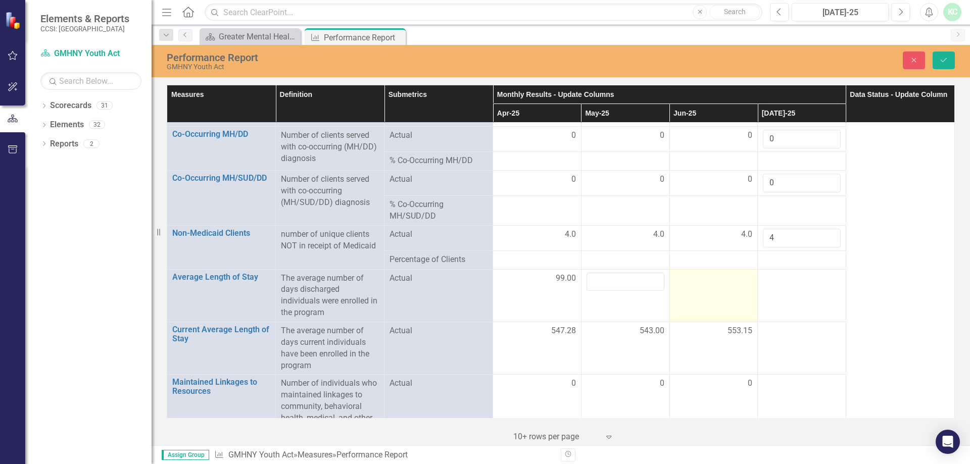
click at [727, 288] on td at bounding box center [714, 295] width 88 height 53
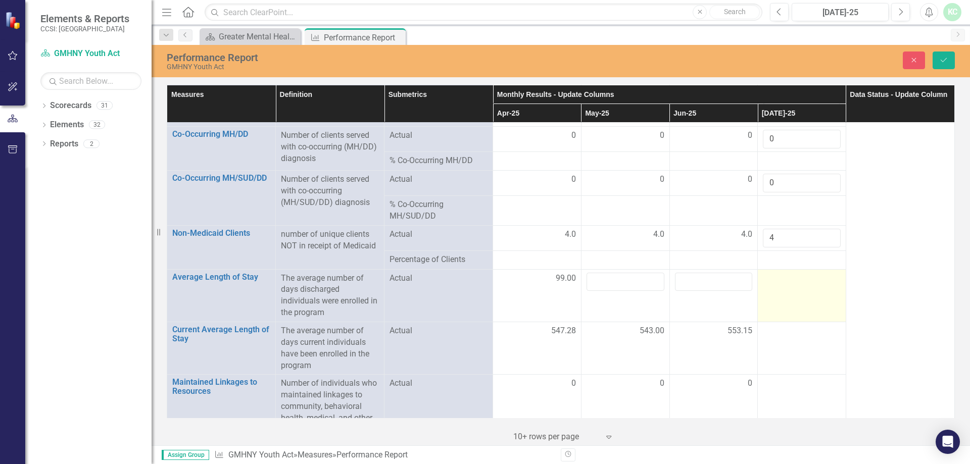
click at [782, 283] on td at bounding box center [802, 295] width 88 height 53
click at [783, 280] on input "number" at bounding box center [802, 282] width 78 height 19
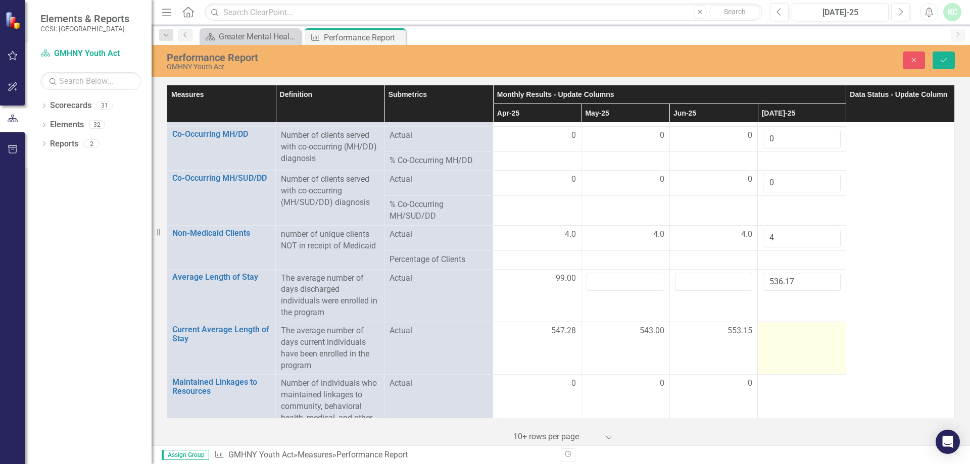
click at [806, 347] on td at bounding box center [802, 348] width 88 height 53
click at [803, 343] on td at bounding box center [802, 348] width 88 height 53
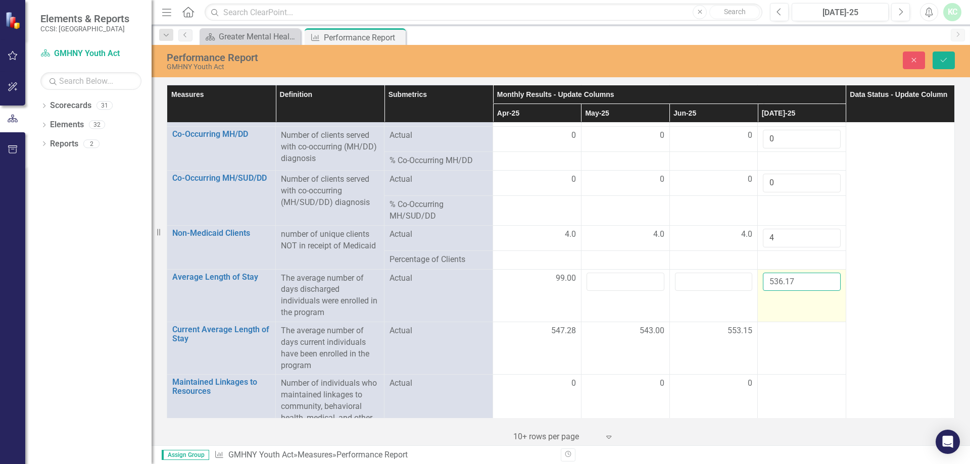
click at [808, 278] on input "536.17" at bounding box center [802, 282] width 78 height 19
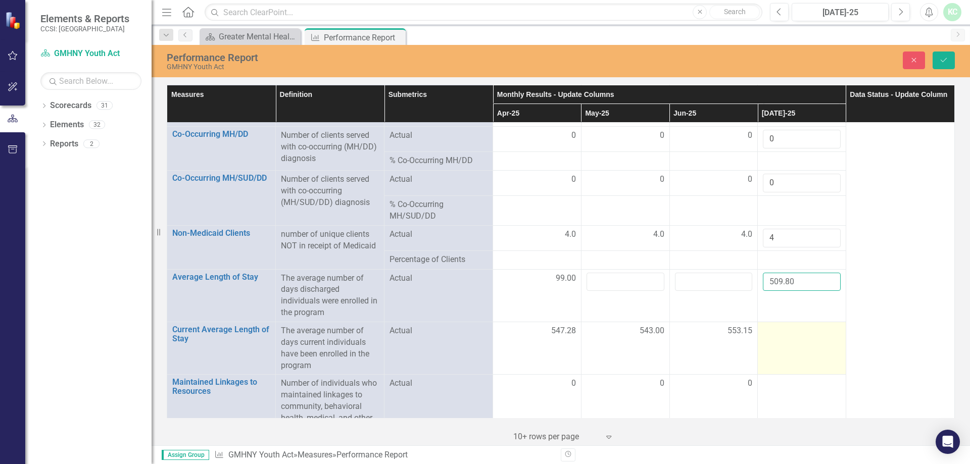
type input "509.80"
click at [783, 346] on td at bounding box center [802, 348] width 88 height 53
click at [783, 345] on td at bounding box center [802, 348] width 88 height 53
click at [782, 337] on input "number" at bounding box center [802, 334] width 78 height 19
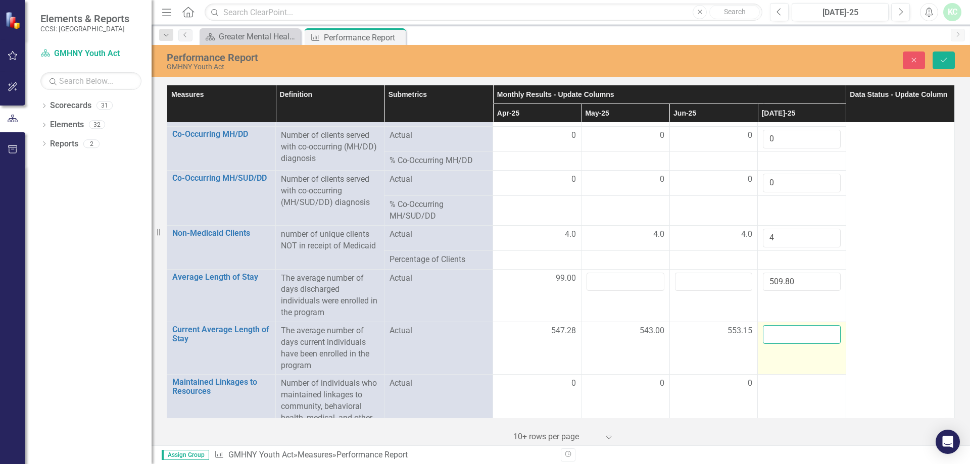
click at [782, 332] on input "number" at bounding box center [802, 334] width 78 height 19
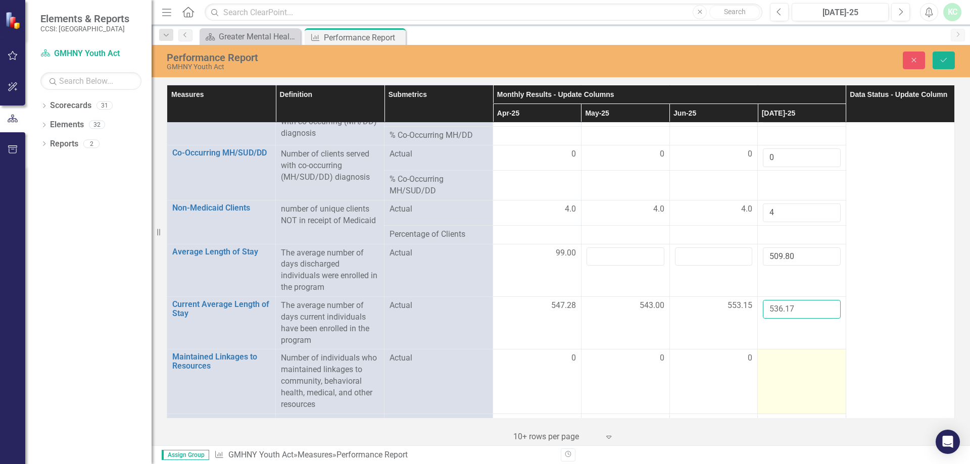
scroll to position [1101, 0]
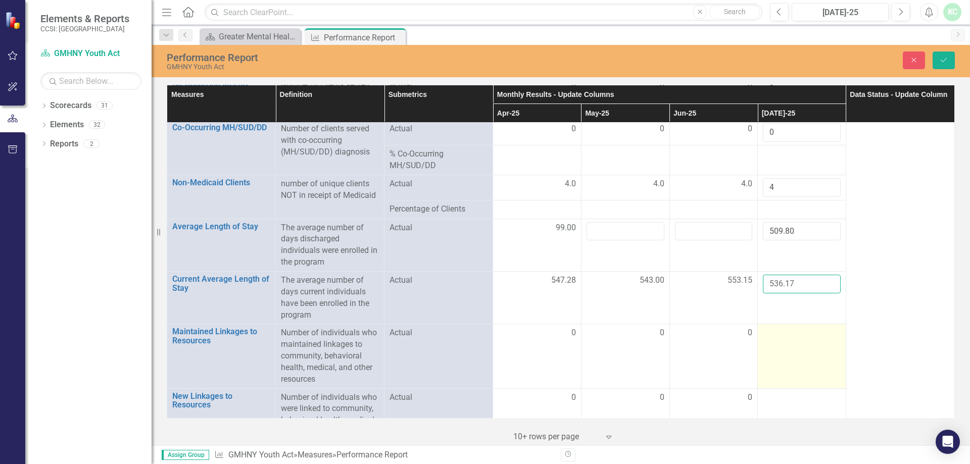
type input "536.17"
click at [811, 342] on td at bounding box center [802, 356] width 88 height 64
click at [811, 342] on input "number" at bounding box center [802, 336] width 78 height 19
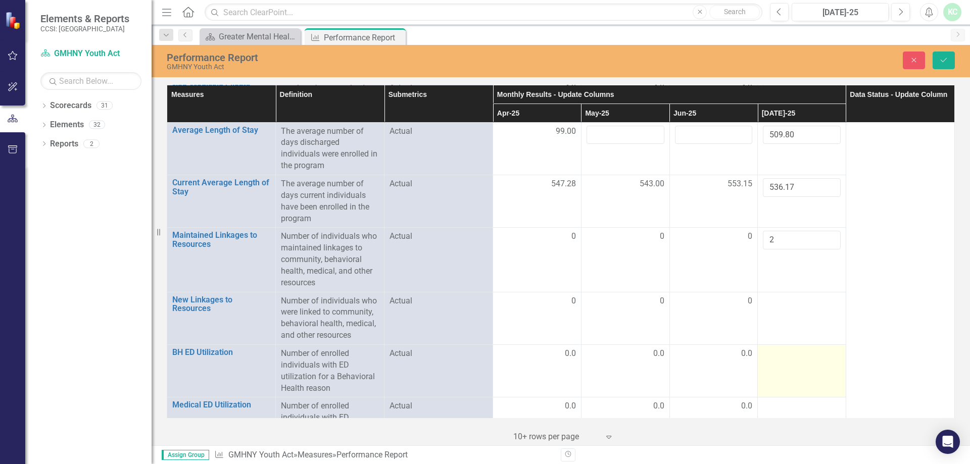
scroll to position [1202, 0]
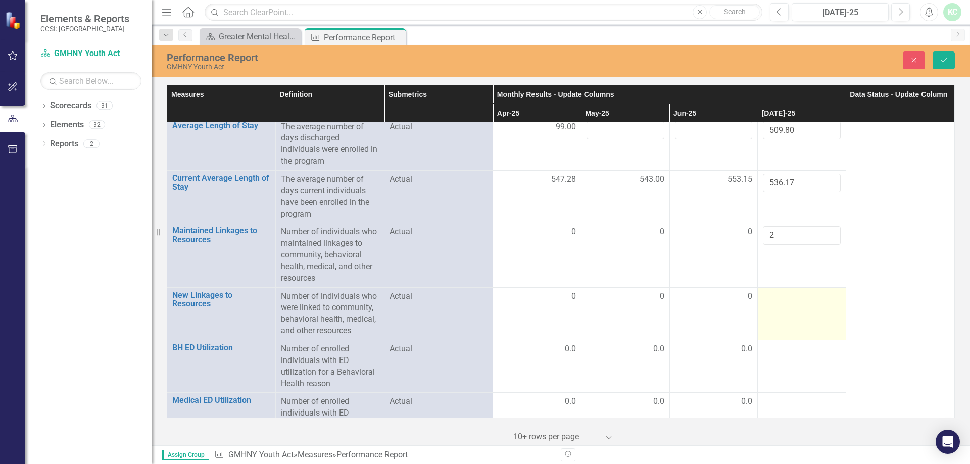
type input "2"
click at [798, 302] on td at bounding box center [802, 314] width 88 height 53
click at [798, 301] on input "number" at bounding box center [802, 300] width 78 height 19
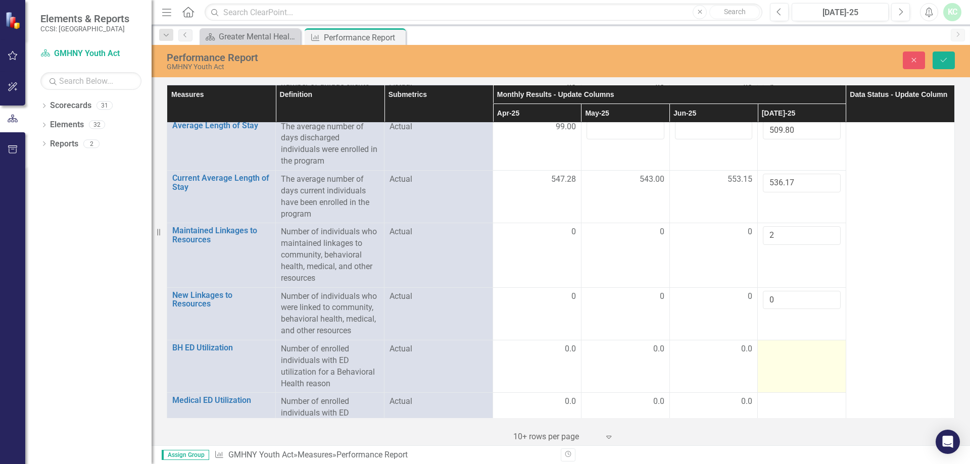
type input "0"
click at [779, 366] on td at bounding box center [802, 366] width 88 height 53
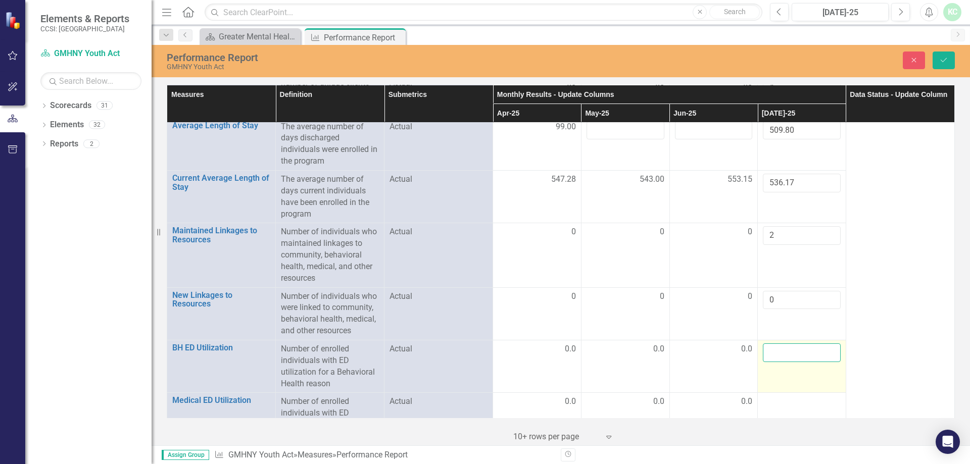
click at [780, 351] on input "number" at bounding box center [802, 353] width 78 height 19
type input "0"
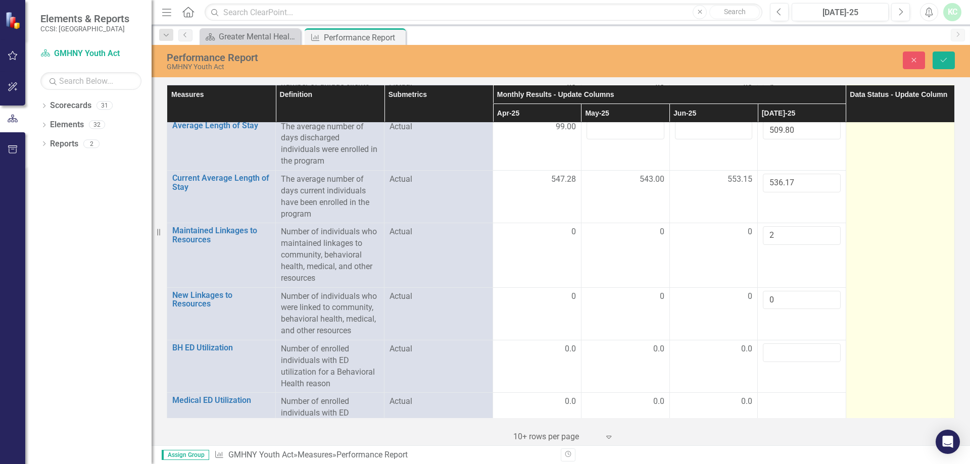
click at [904, 347] on td at bounding box center [900, 32] width 109 height 2094
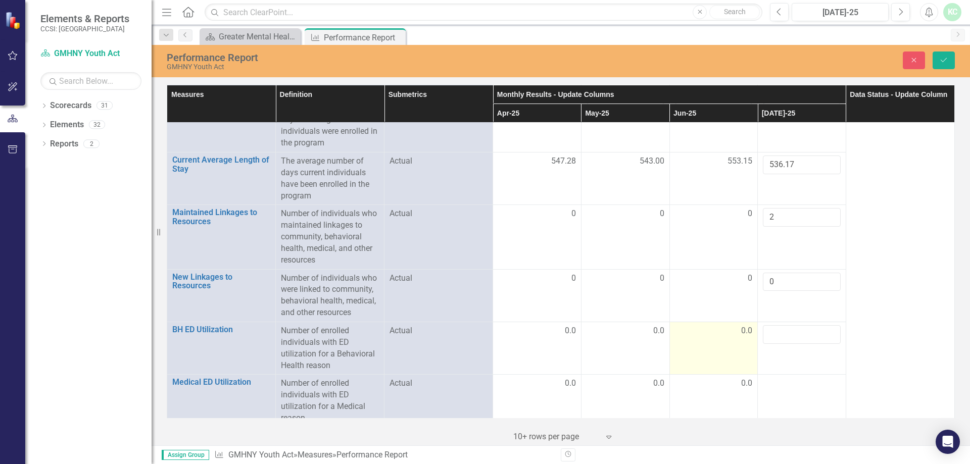
scroll to position [1252, 0]
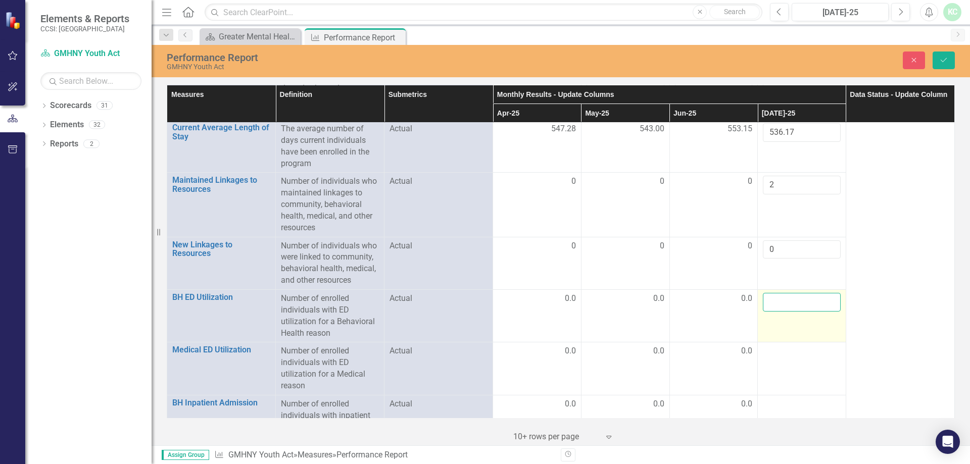
click at [797, 296] on input "number" at bounding box center [802, 302] width 78 height 19
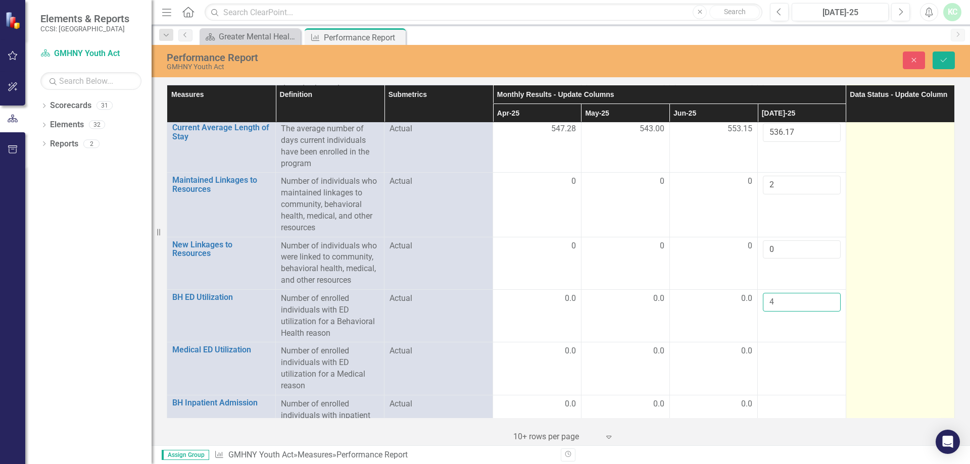
type input "4"
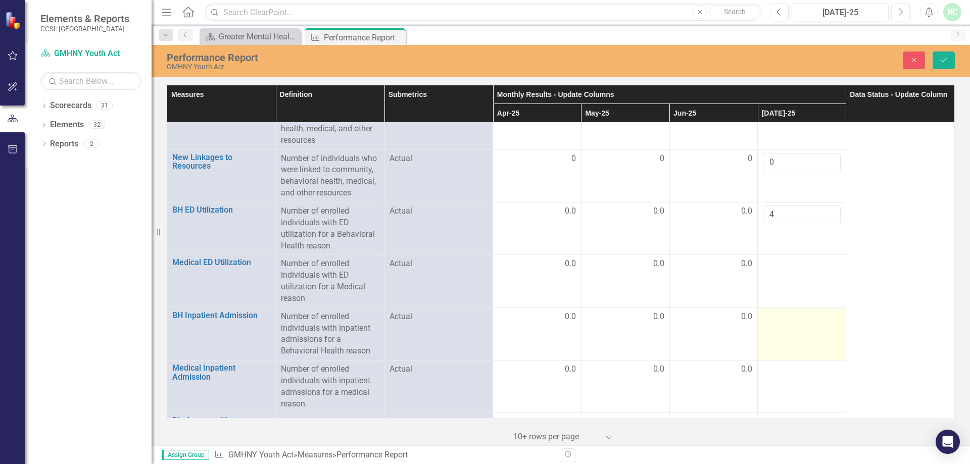
scroll to position [1353, 0]
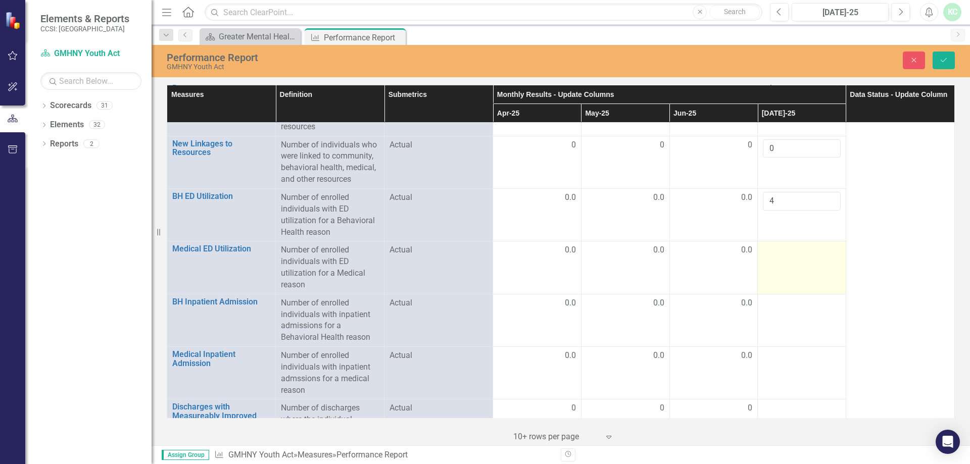
click at [767, 263] on td at bounding box center [802, 268] width 88 height 53
drag, startPoint x: 767, startPoint y: 263, endPoint x: 771, endPoint y: 259, distance: 5.8
click at [767, 263] on td at bounding box center [802, 268] width 88 height 53
click at [782, 249] on input "number" at bounding box center [802, 254] width 78 height 19
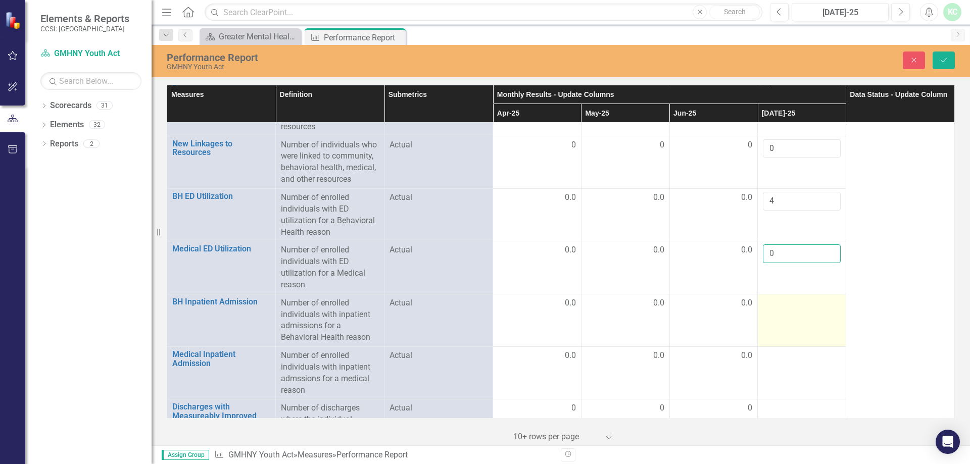
type input "0"
click at [785, 301] on div at bounding box center [802, 304] width 78 height 12
click at [786, 299] on div at bounding box center [802, 304] width 78 height 12
click at [784, 301] on div at bounding box center [802, 304] width 78 height 12
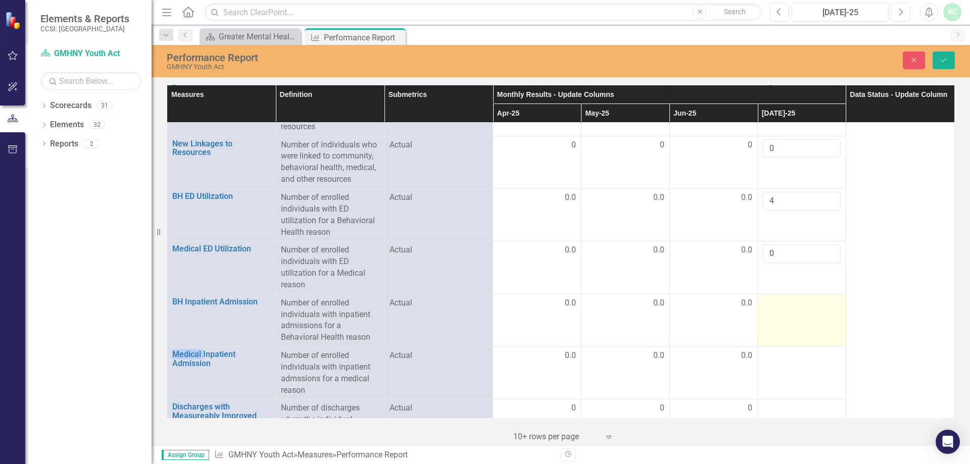
click at [784, 301] on div at bounding box center [802, 304] width 78 height 12
click at [784, 301] on input "number" at bounding box center [802, 307] width 78 height 19
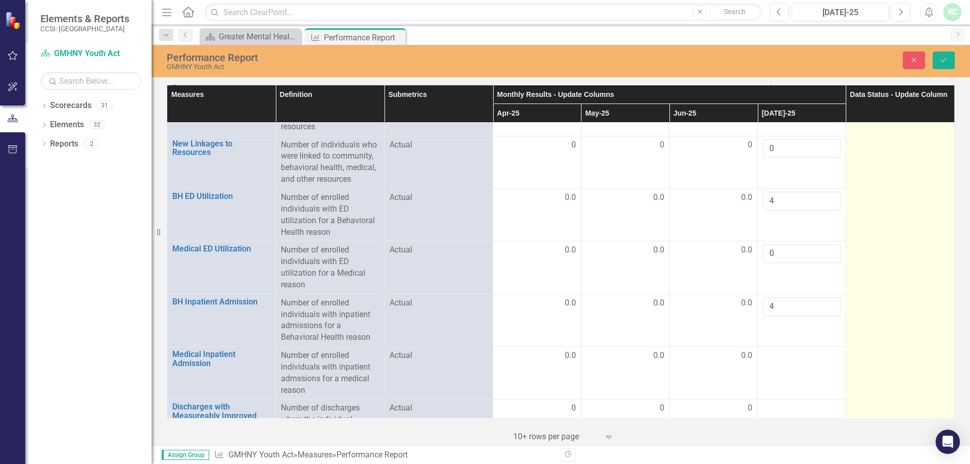
type input "4"
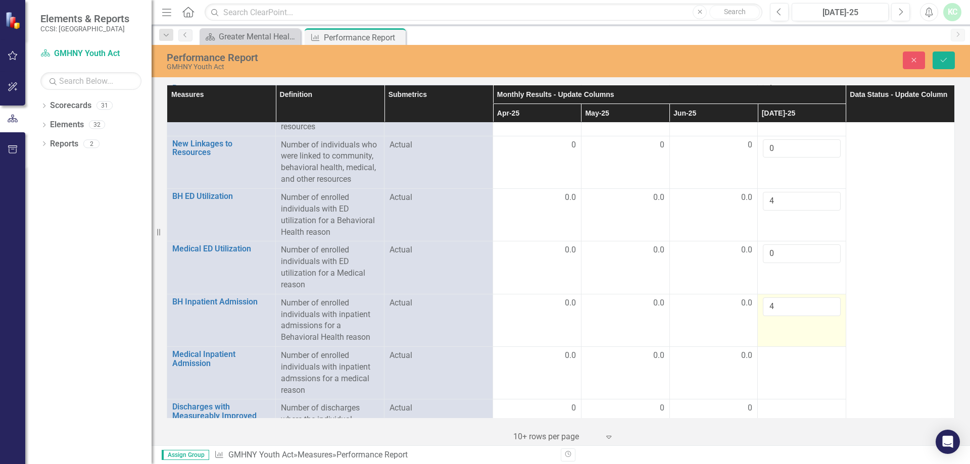
drag, startPoint x: 780, startPoint y: 340, endPoint x: 780, endPoint y: 354, distance: 14.2
click at [780, 340] on td "4" at bounding box center [802, 320] width 88 height 53
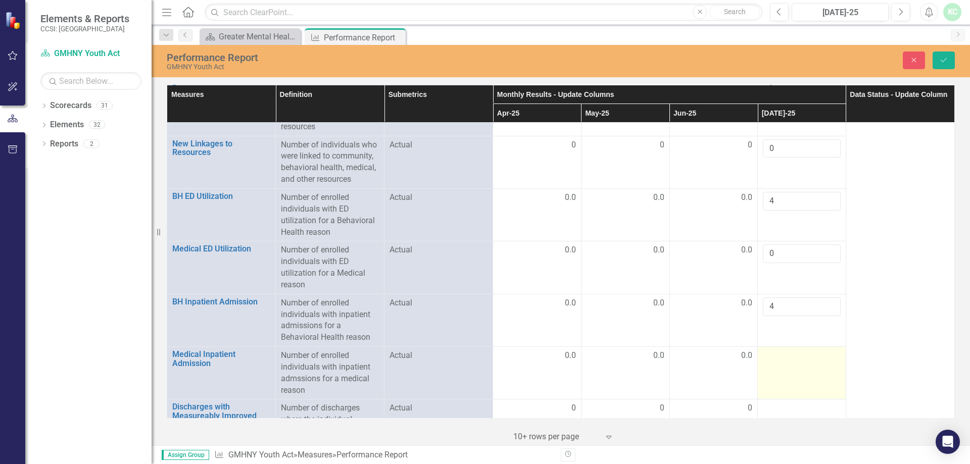
click at [779, 354] on div at bounding box center [802, 356] width 78 height 12
click at [779, 353] on div at bounding box center [802, 356] width 78 height 12
click at [779, 353] on input "number" at bounding box center [802, 359] width 78 height 19
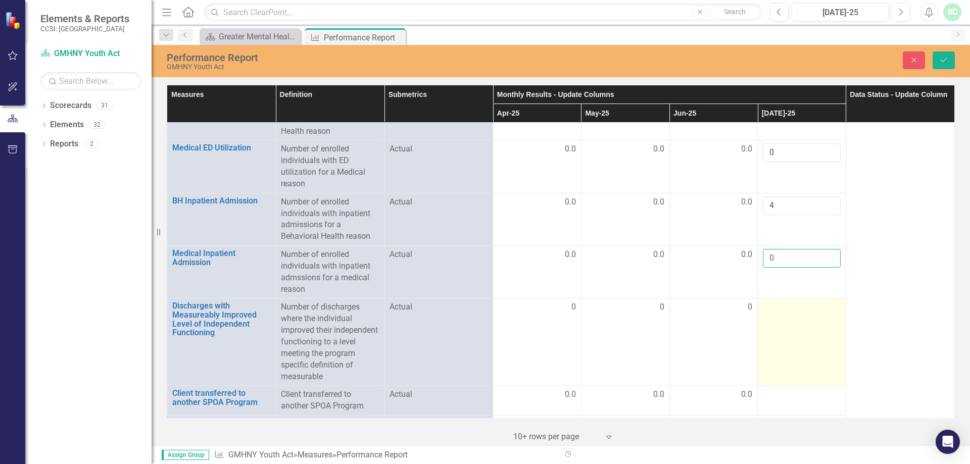
type input "0"
click at [803, 309] on div at bounding box center [802, 308] width 78 height 12
click at [789, 315] on td at bounding box center [802, 342] width 88 height 87
click at [790, 314] on td at bounding box center [802, 342] width 88 height 87
click at [790, 314] on input "number" at bounding box center [802, 311] width 78 height 19
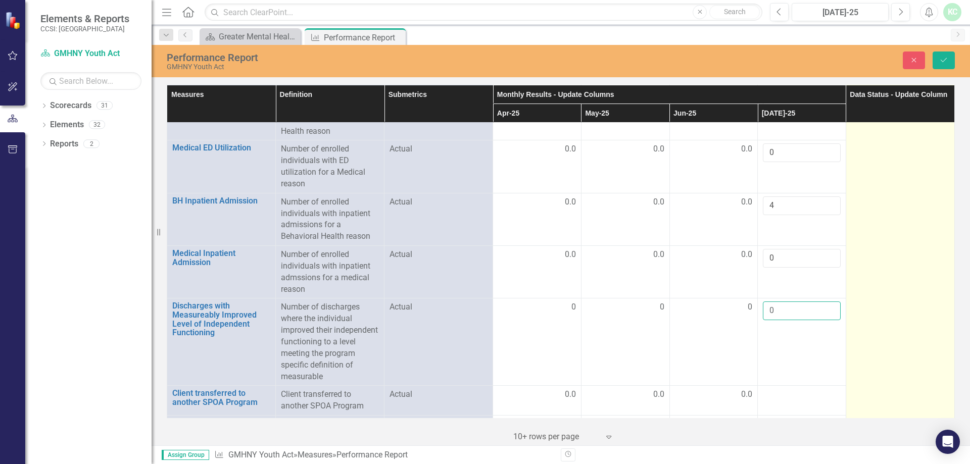
type input "0"
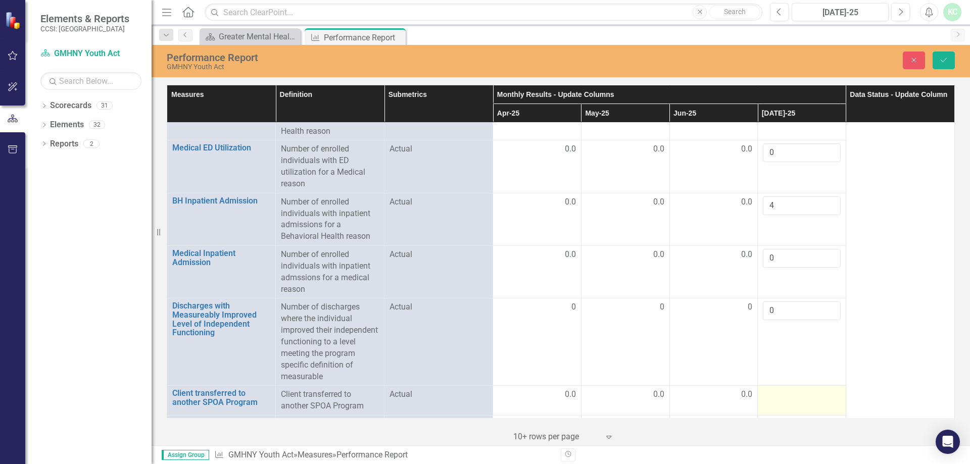
scroll to position [1505, 0]
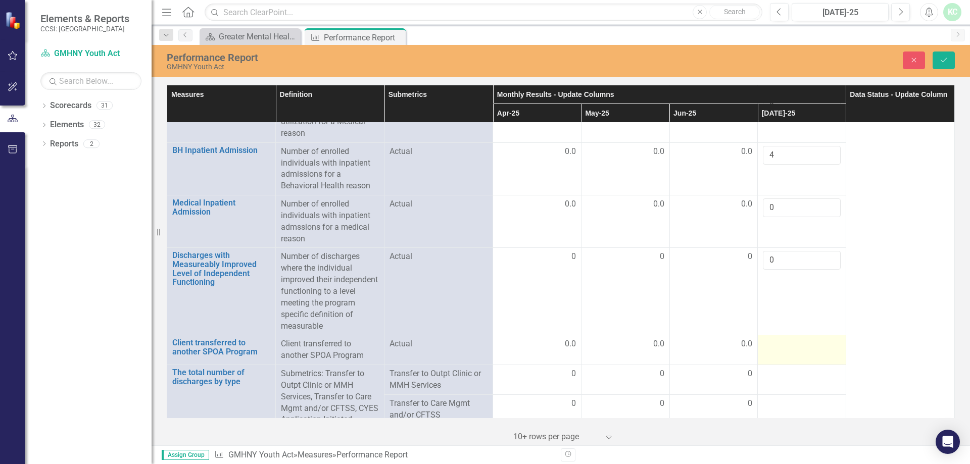
click at [793, 349] on td at bounding box center [802, 351] width 88 height 30
click at [793, 348] on td at bounding box center [802, 351] width 88 height 30
type input "0"
click at [788, 374] on div at bounding box center [802, 374] width 78 height 12
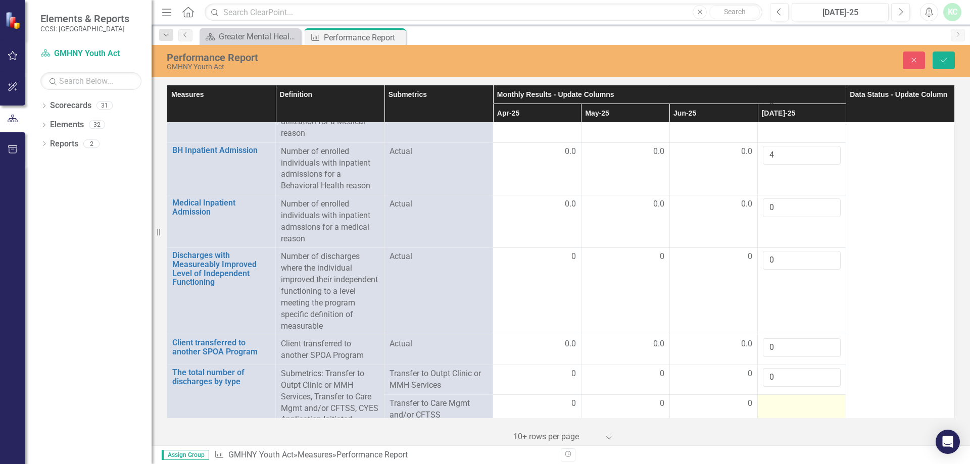
type input "0"
click at [782, 399] on div at bounding box center [802, 404] width 78 height 12
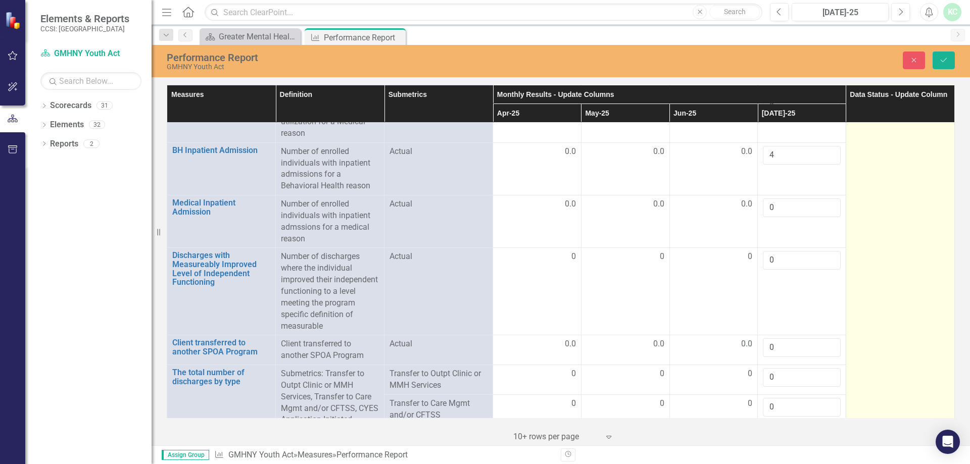
type input "0"
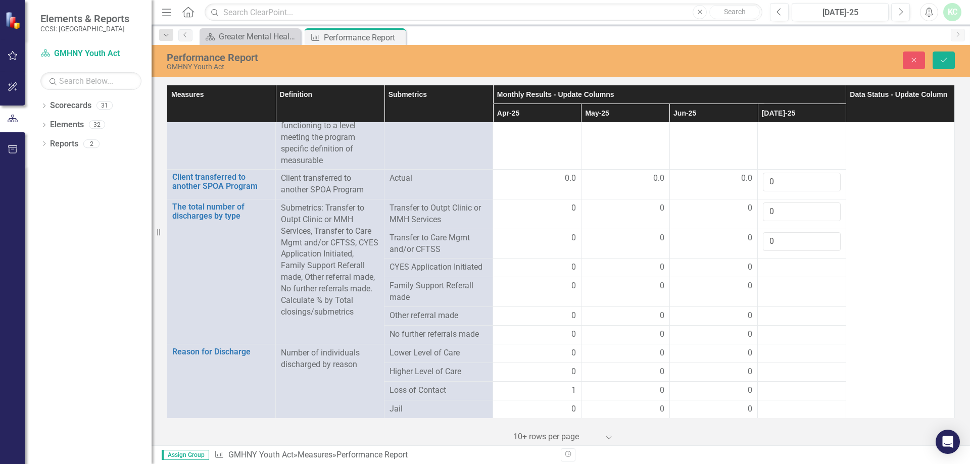
scroll to position [1758, 0]
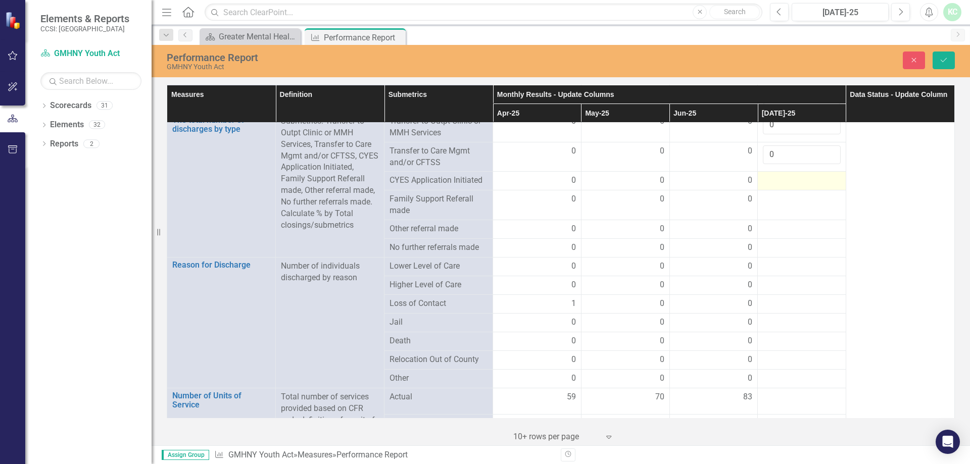
click at [785, 175] on div at bounding box center [802, 181] width 78 height 12
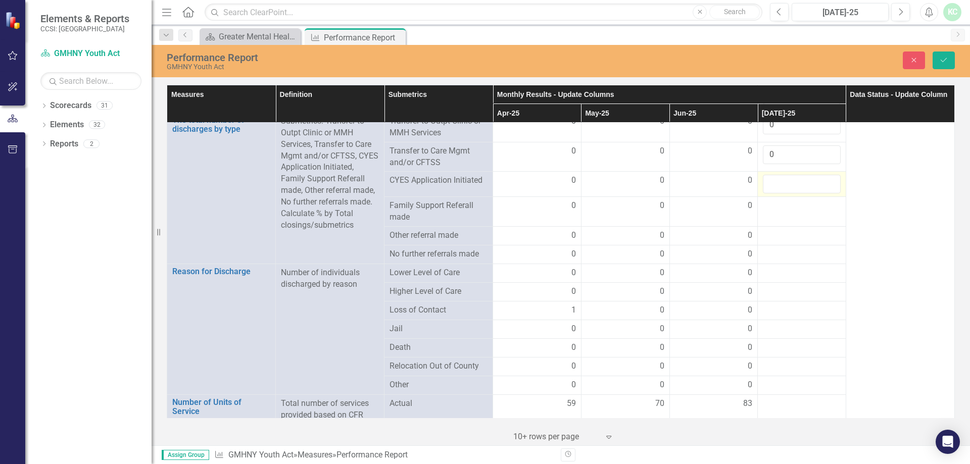
click at [782, 176] on input "number" at bounding box center [802, 184] width 78 height 19
type input "0"
click at [783, 207] on div at bounding box center [802, 206] width 78 height 12
click at [782, 206] on div at bounding box center [802, 206] width 78 height 12
click at [782, 206] on input "number" at bounding box center [802, 209] width 78 height 19
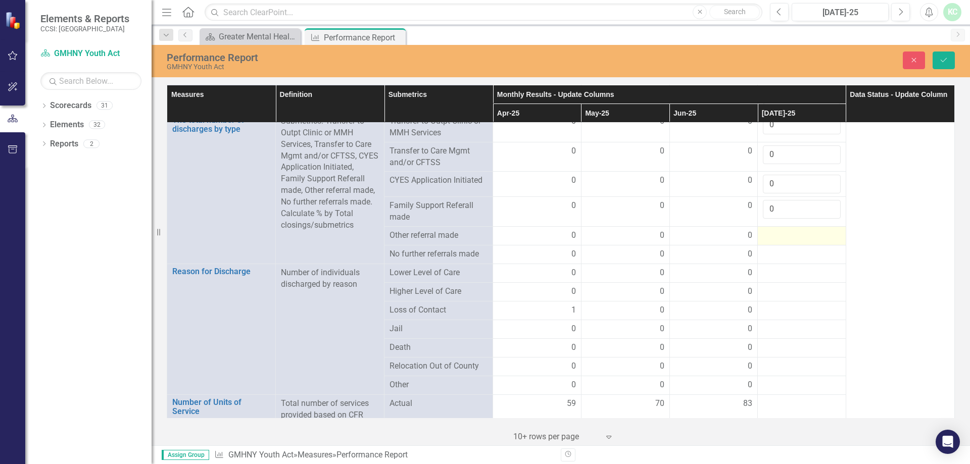
type input "0"
click at [787, 232] on div at bounding box center [802, 236] width 78 height 12
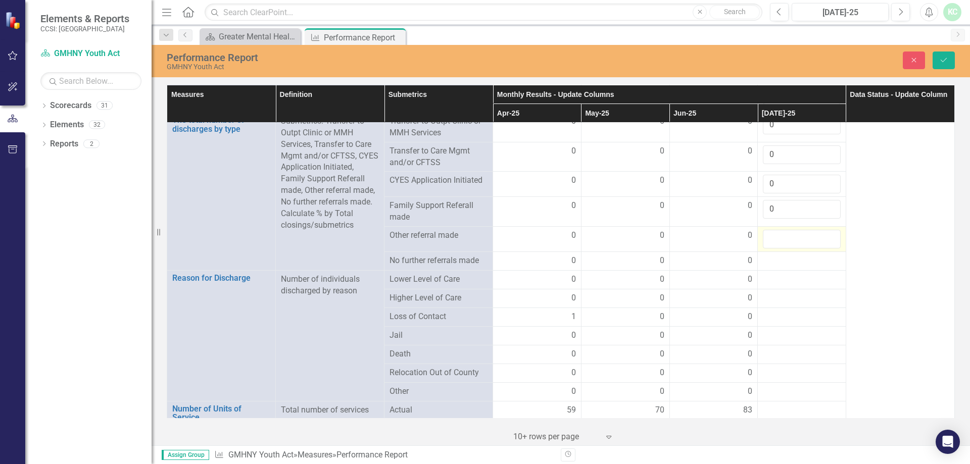
click at [787, 232] on input "number" at bounding box center [802, 239] width 78 height 19
type input "0"
click at [789, 257] on div at bounding box center [802, 261] width 78 height 12
click at [790, 257] on div at bounding box center [802, 261] width 78 height 12
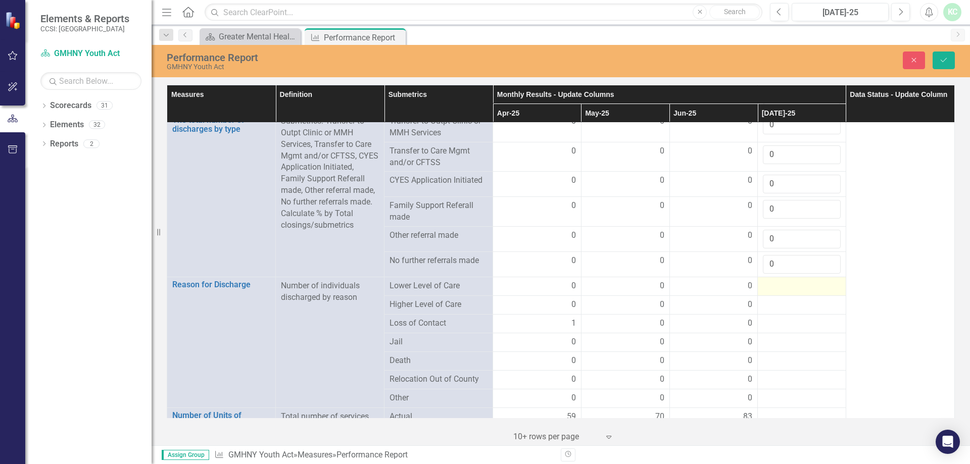
type input "0"
click at [779, 296] on td at bounding box center [802, 305] width 88 height 19
click at [782, 285] on div at bounding box center [802, 286] width 78 height 12
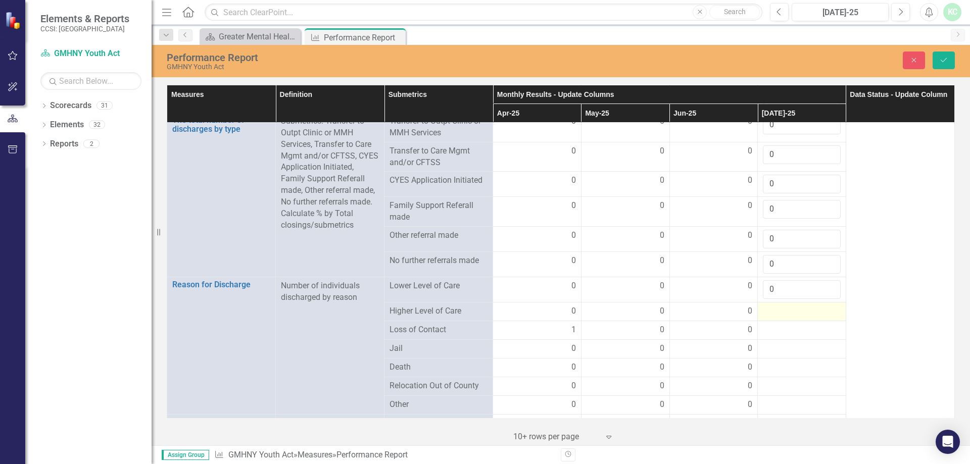
type input "0"
click at [784, 307] on div at bounding box center [802, 312] width 78 height 12
type input "0"
click at [782, 340] on td at bounding box center [802, 336] width 88 height 19
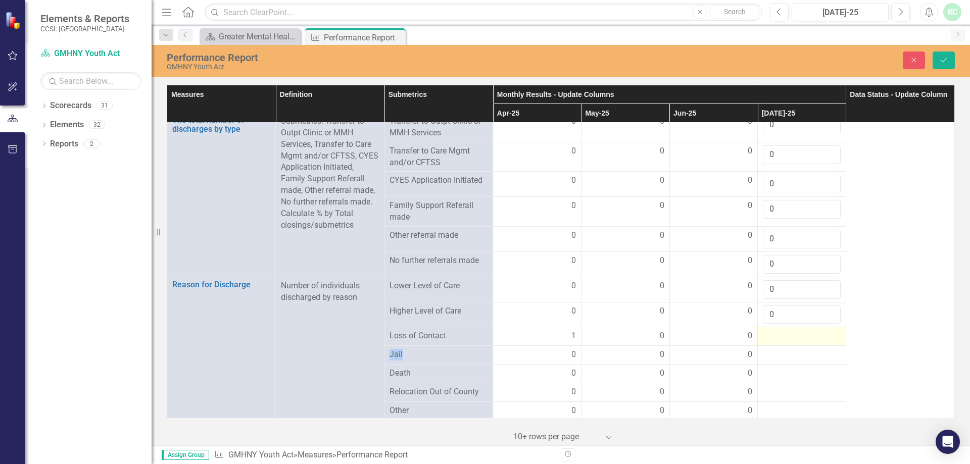
click at [782, 340] on td at bounding box center [802, 336] width 88 height 19
type input "0"
click at [782, 357] on div at bounding box center [802, 362] width 78 height 12
click at [782, 357] on div at bounding box center [802, 365] width 78 height 19
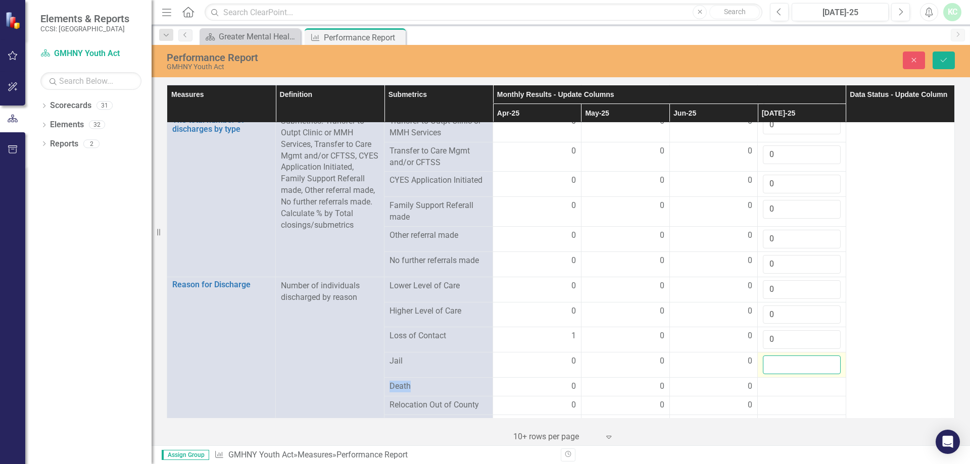
click at [785, 356] on input "number" at bounding box center [802, 365] width 78 height 19
type input "0"
click at [782, 383] on div at bounding box center [802, 387] width 78 height 12
click at [783, 383] on div at bounding box center [802, 387] width 78 height 12
click at [783, 383] on input "number" at bounding box center [802, 390] width 78 height 19
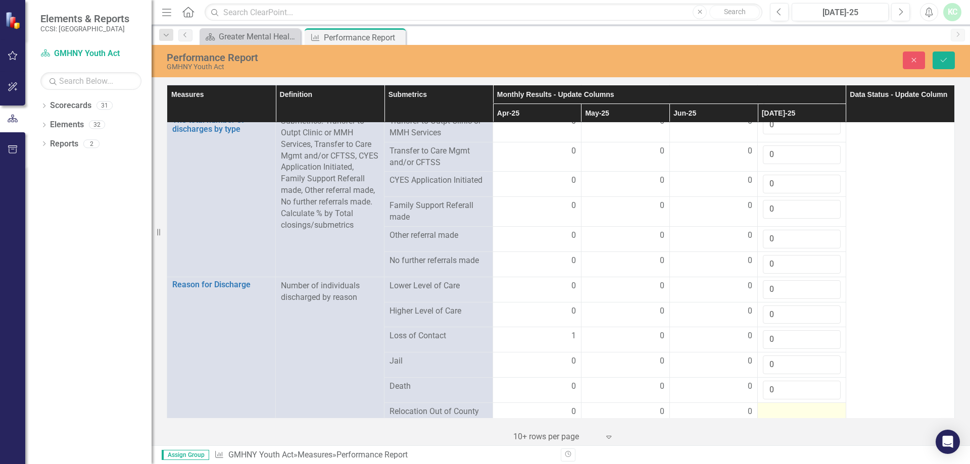
type input "0"
click at [782, 406] on div at bounding box center [802, 412] width 78 height 12
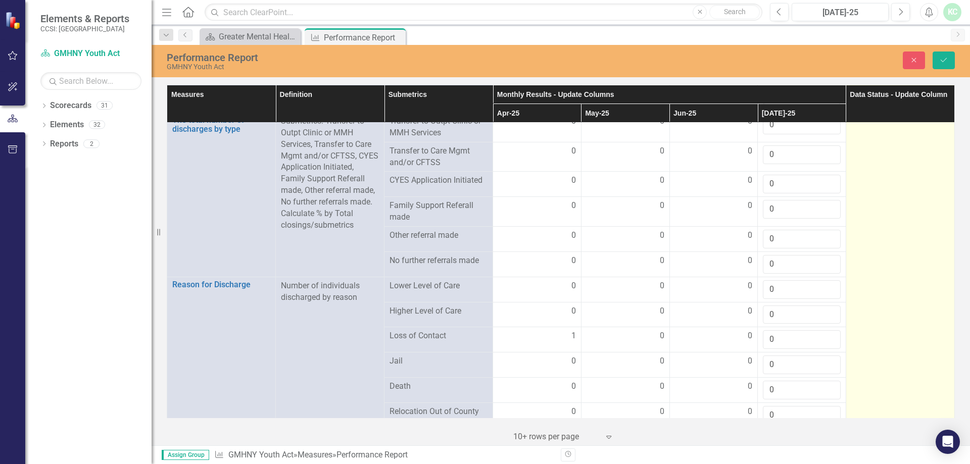
type input "0"
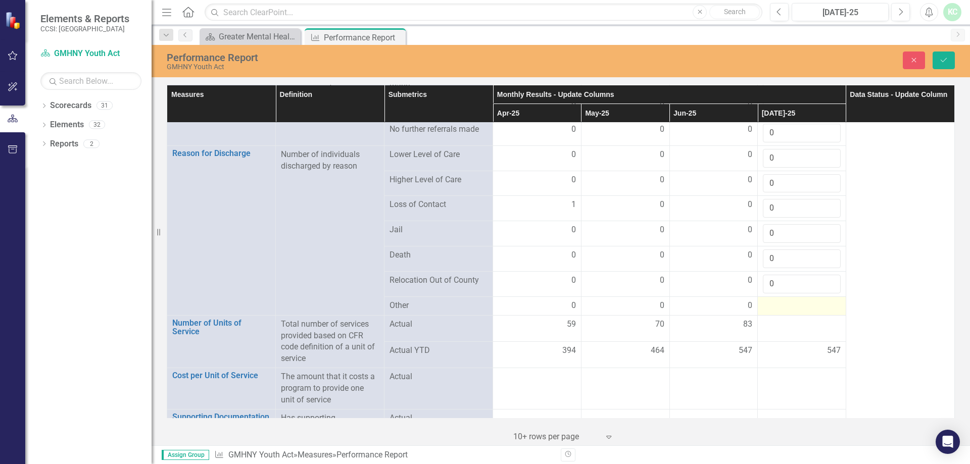
scroll to position [1917, 0]
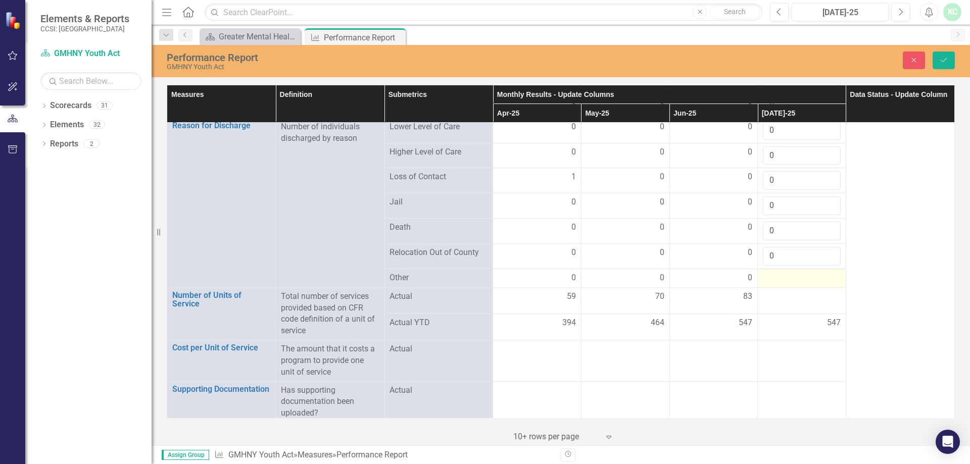
click at [790, 277] on div at bounding box center [802, 278] width 78 height 12
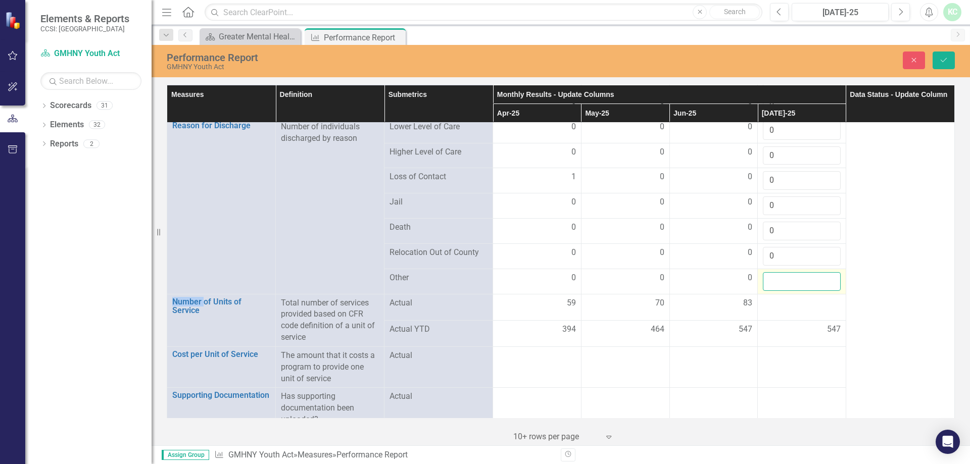
click at [790, 277] on input "number" at bounding box center [802, 281] width 78 height 19
type input "0"
click at [788, 308] on td at bounding box center [802, 307] width 88 height 26
click at [790, 308] on td at bounding box center [802, 307] width 88 height 26
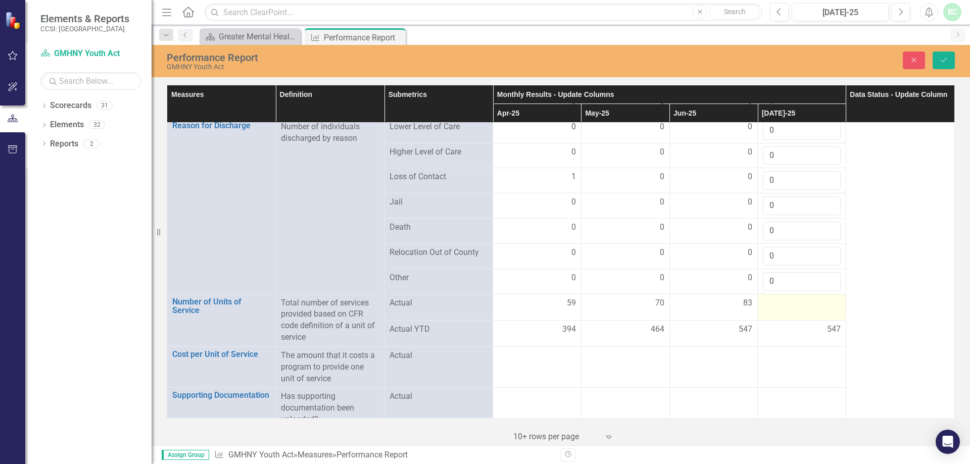
click at [791, 298] on div at bounding box center [802, 304] width 78 height 12
click at [791, 298] on input "number" at bounding box center [802, 307] width 78 height 19
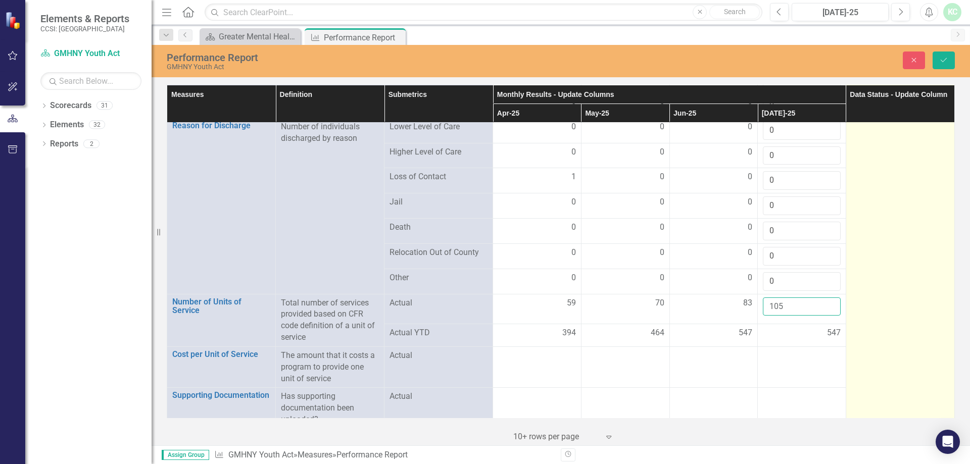
type input "105"
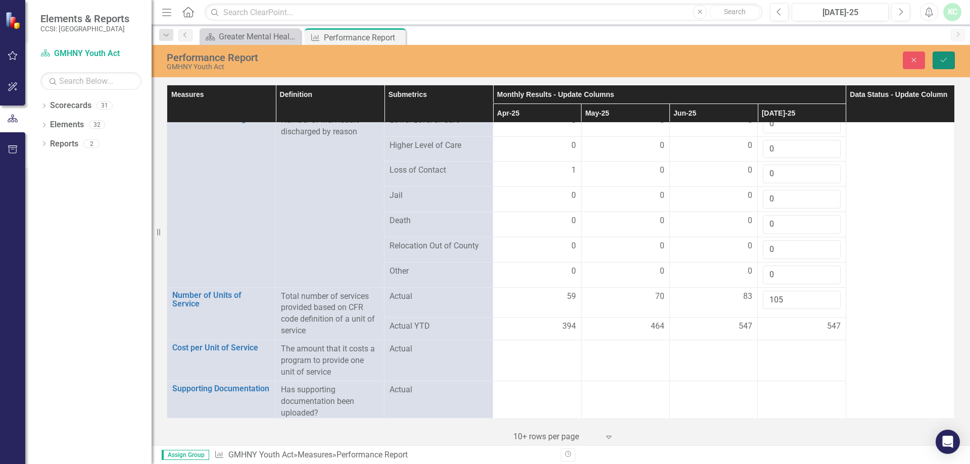
click at [948, 62] on button "Save" at bounding box center [944, 61] width 22 height 18
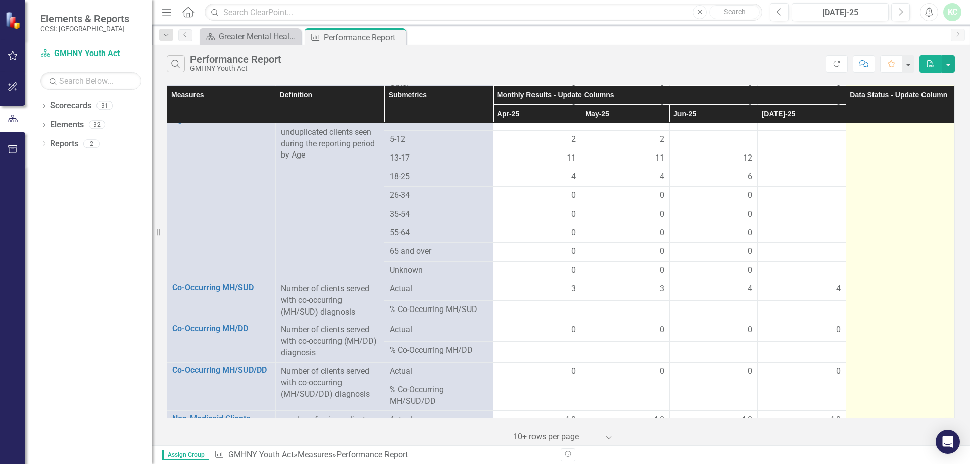
scroll to position [556, 0]
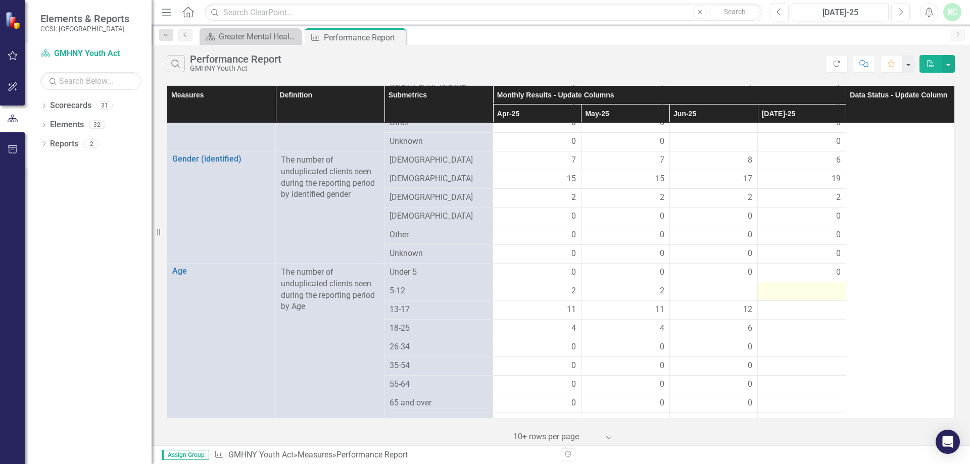
click at [819, 286] on div at bounding box center [802, 292] width 78 height 12
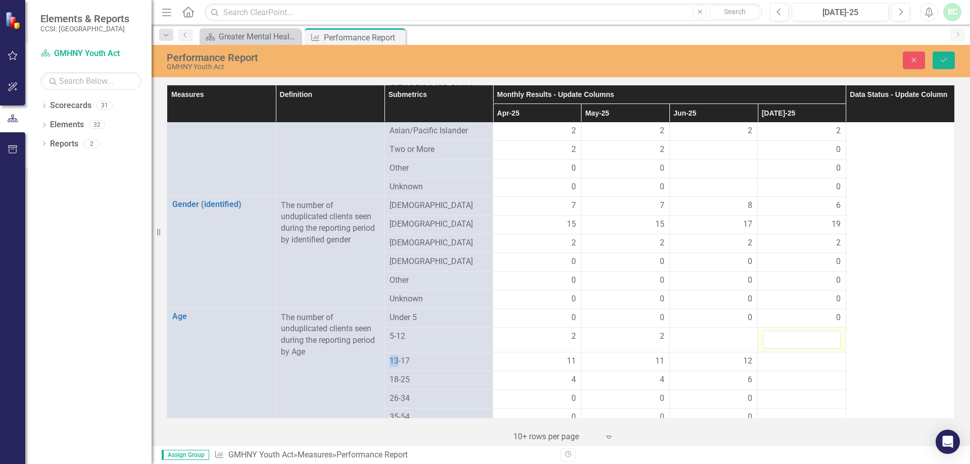
click at [819, 290] on td "0" at bounding box center [802, 299] width 88 height 19
click at [800, 331] on input "number" at bounding box center [802, 340] width 78 height 19
type input "2"
click at [796, 356] on div at bounding box center [802, 362] width 78 height 12
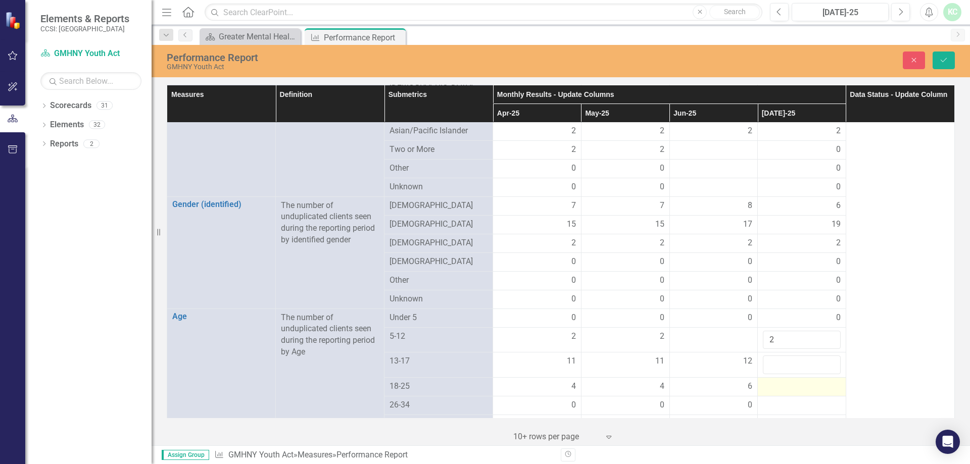
click at [801, 381] on div at bounding box center [802, 387] width 78 height 12
click at [798, 406] on div at bounding box center [802, 412] width 78 height 12
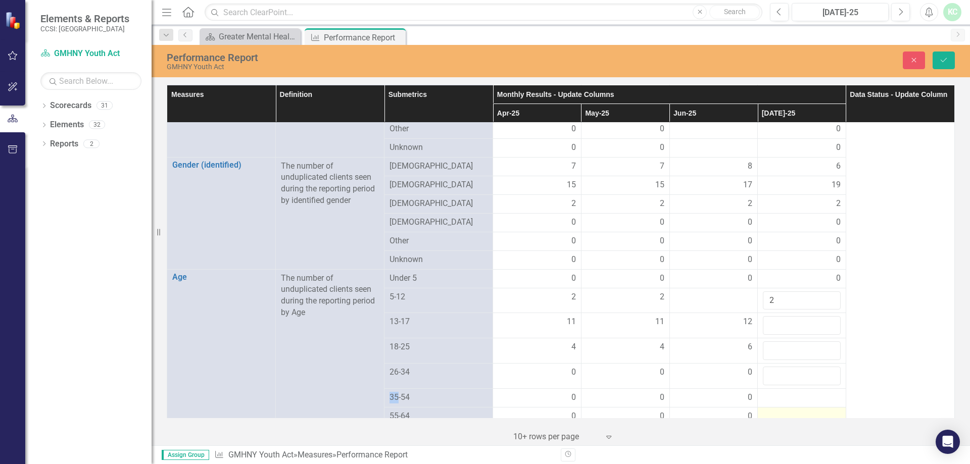
scroll to position [606, 0]
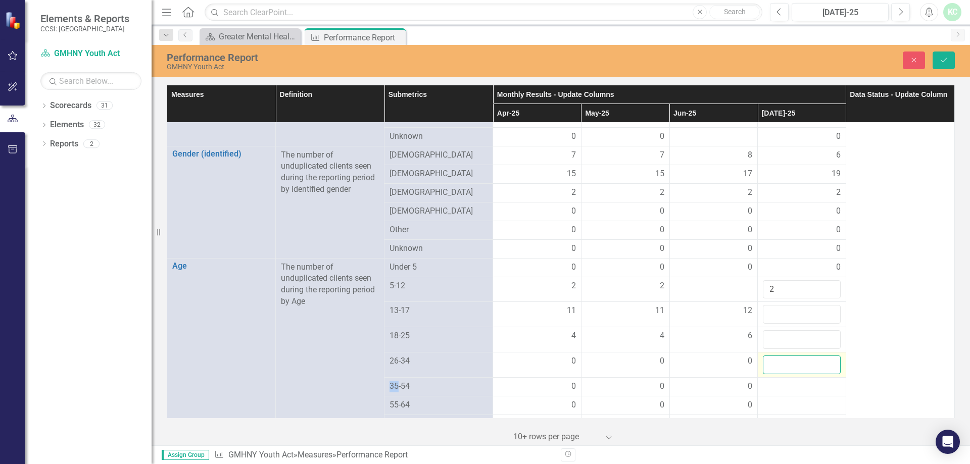
click at [800, 356] on input "number" at bounding box center [802, 365] width 78 height 19
type input "0"
click at [805, 384] on td at bounding box center [802, 387] width 88 height 19
click at [805, 382] on div at bounding box center [802, 387] width 78 height 12
click at [805, 381] on div at bounding box center [802, 387] width 78 height 12
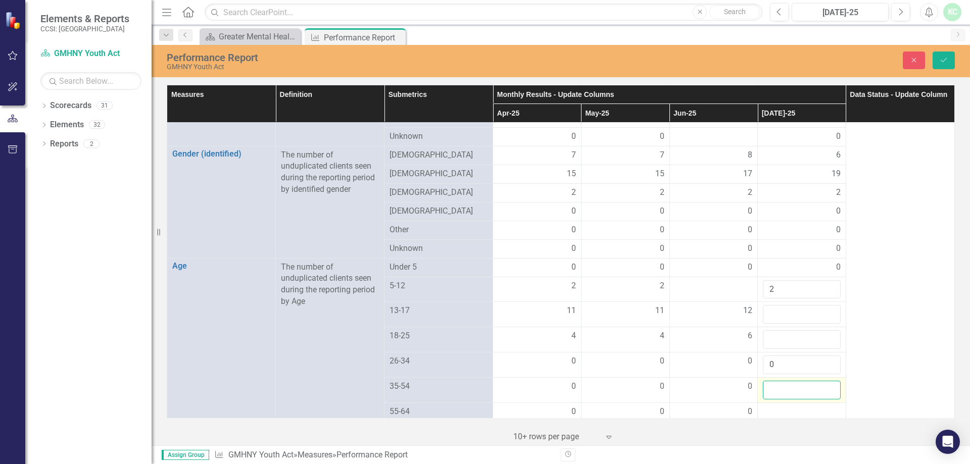
click at [805, 381] on input "number" at bounding box center [802, 390] width 78 height 19
type input "0"
click at [801, 406] on div at bounding box center [802, 412] width 78 height 12
click at [802, 406] on div at bounding box center [802, 412] width 78 height 12
click at [803, 406] on div at bounding box center [802, 412] width 78 height 12
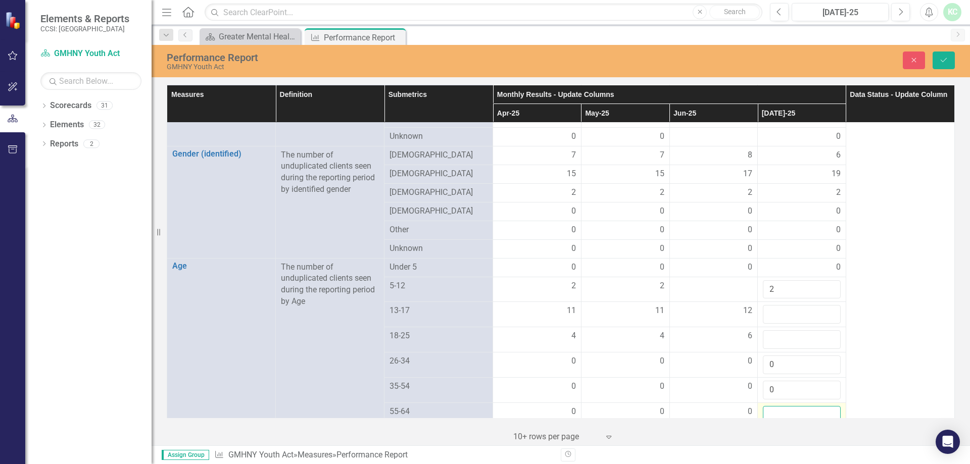
click at [803, 406] on input "number" at bounding box center [802, 415] width 78 height 19
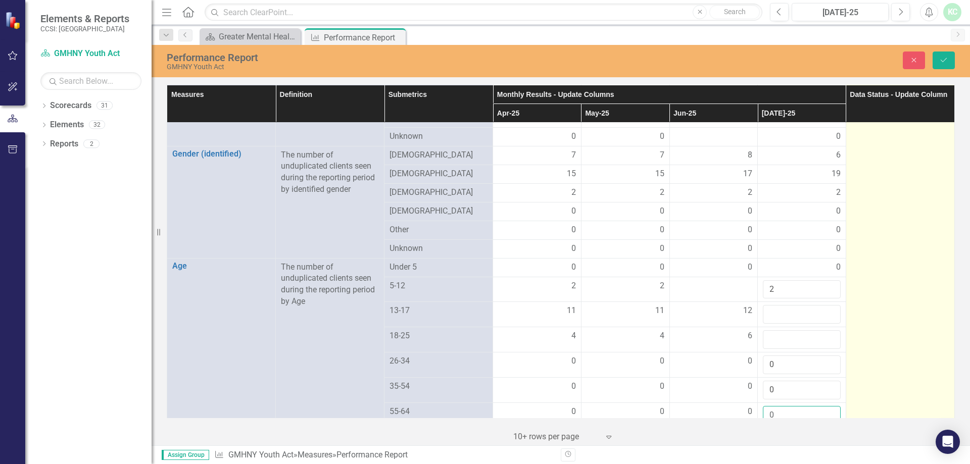
type input "0"
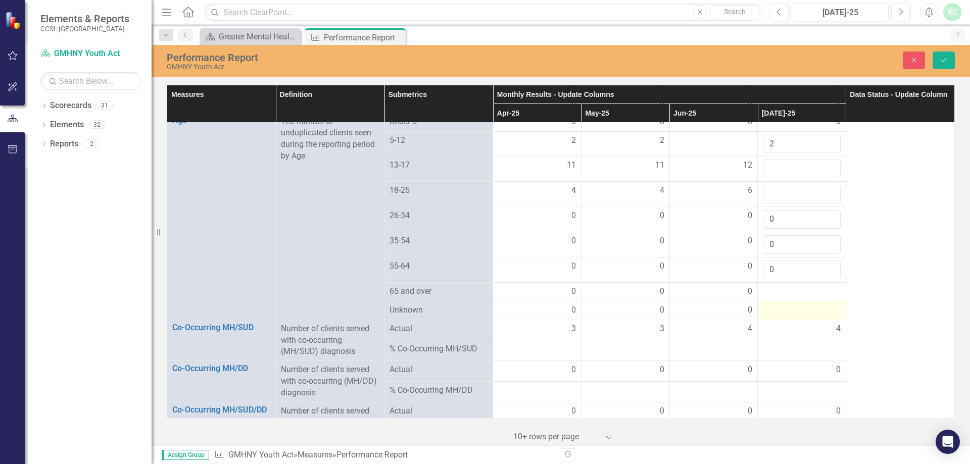
scroll to position [809, 0]
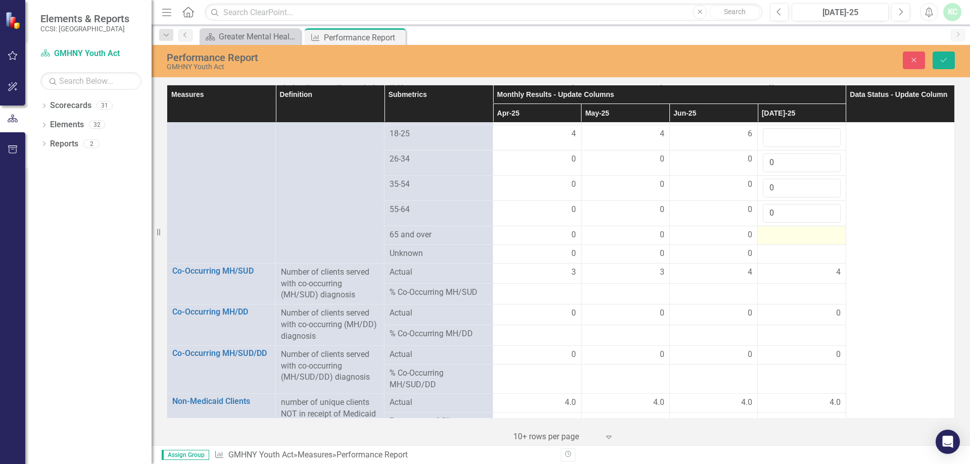
click at [803, 229] on div at bounding box center [802, 235] width 78 height 12
click at [802, 229] on div at bounding box center [802, 235] width 78 height 12
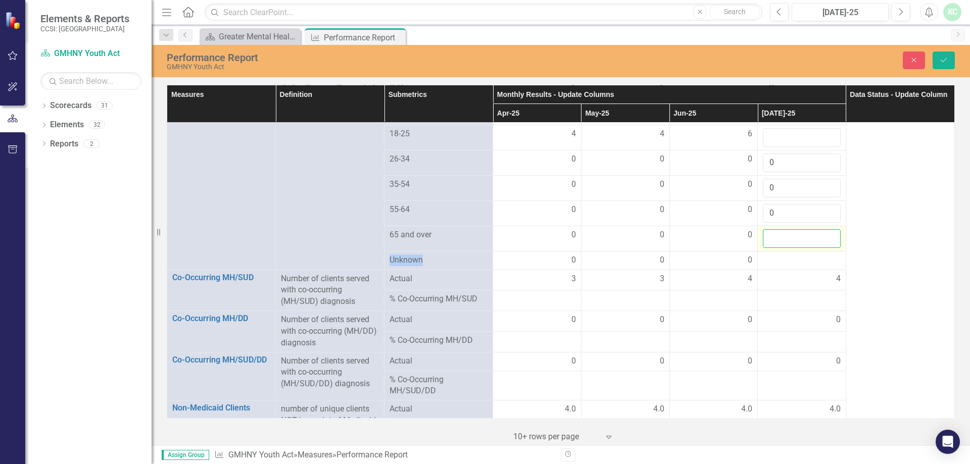
click at [796, 229] on input "number" at bounding box center [802, 238] width 78 height 19
type input "0"
click at [793, 255] on div at bounding box center [802, 261] width 78 height 12
click at [796, 255] on div at bounding box center [802, 261] width 78 height 12
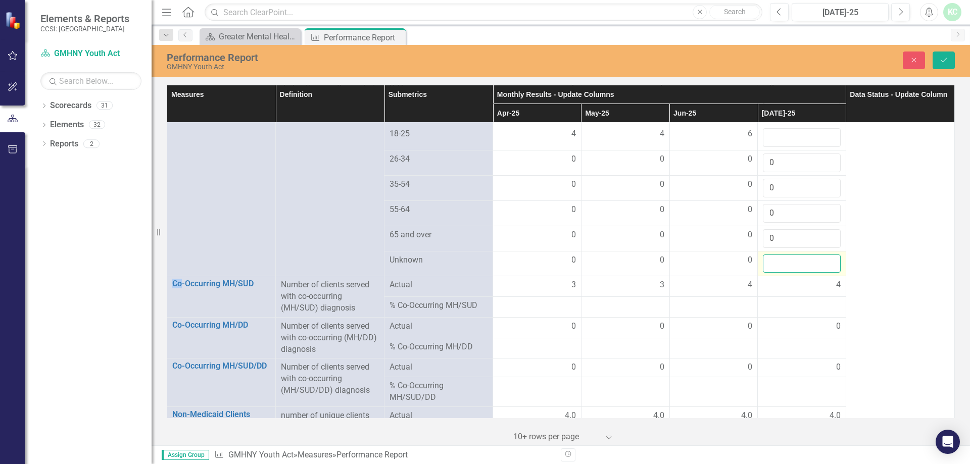
click at [796, 255] on input "number" at bounding box center [802, 264] width 78 height 19
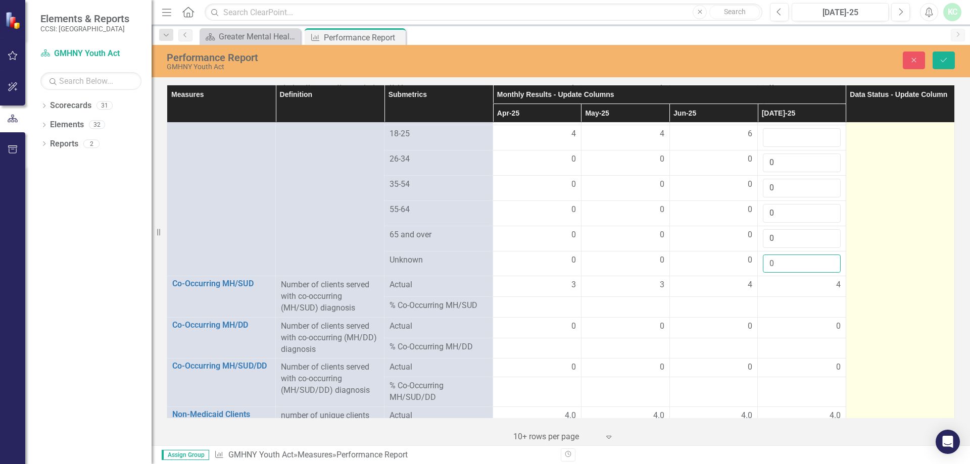
type input "0"
click at [903, 189] on td at bounding box center [900, 392] width 109 height 2028
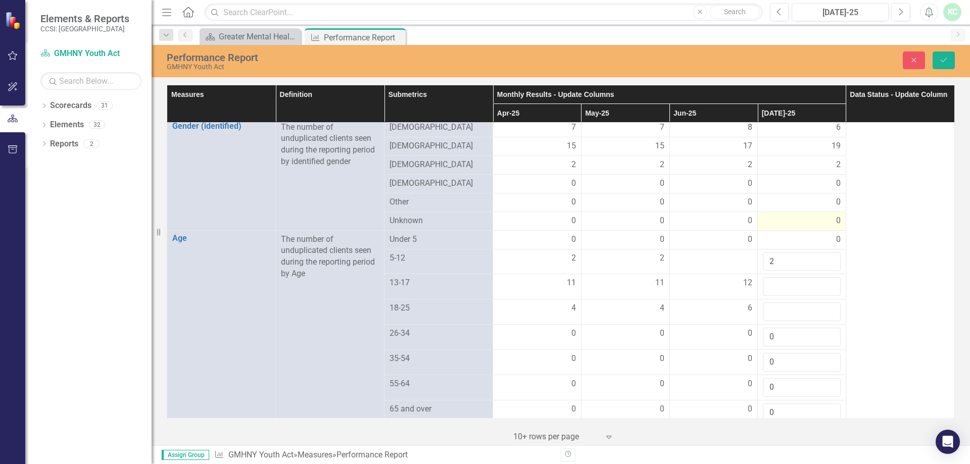
scroll to position [657, 0]
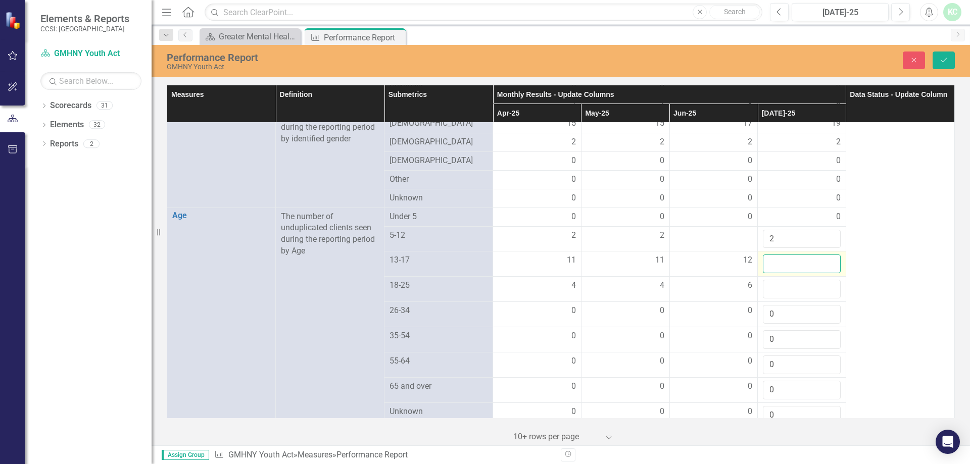
click at [817, 255] on input "number" at bounding box center [802, 264] width 78 height 19
type input "13"
click at [791, 284] on input "number" at bounding box center [802, 289] width 78 height 19
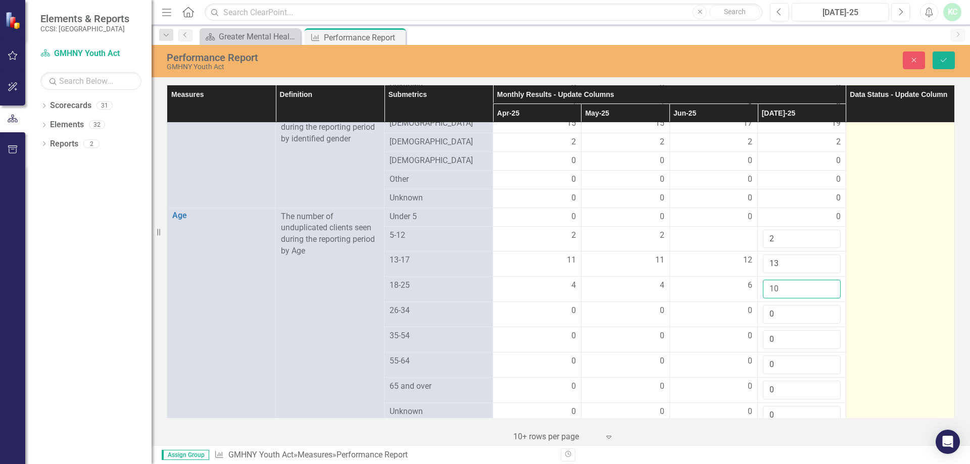
type input "10"
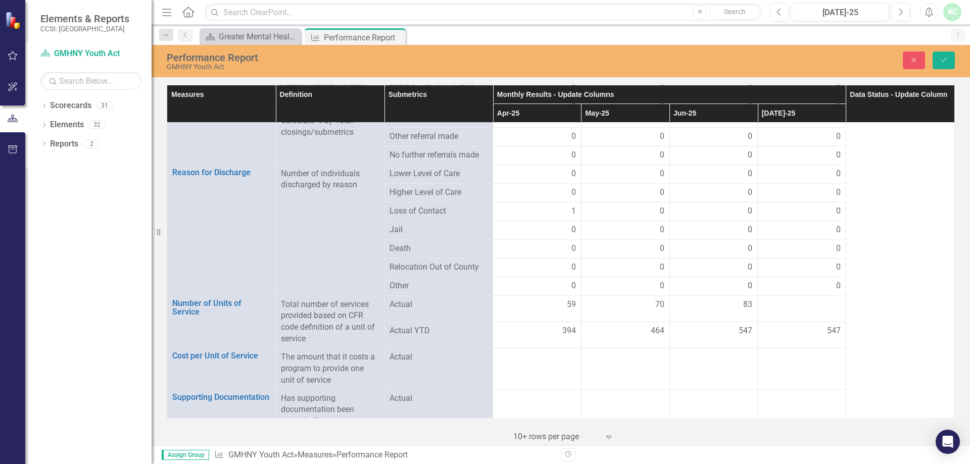
scroll to position [1785, 0]
click at [789, 280] on td "0" at bounding box center [802, 284] width 88 height 19
click at [791, 298] on div at bounding box center [802, 304] width 78 height 12
click at [946, 59] on icon "Save" at bounding box center [943, 60] width 9 height 7
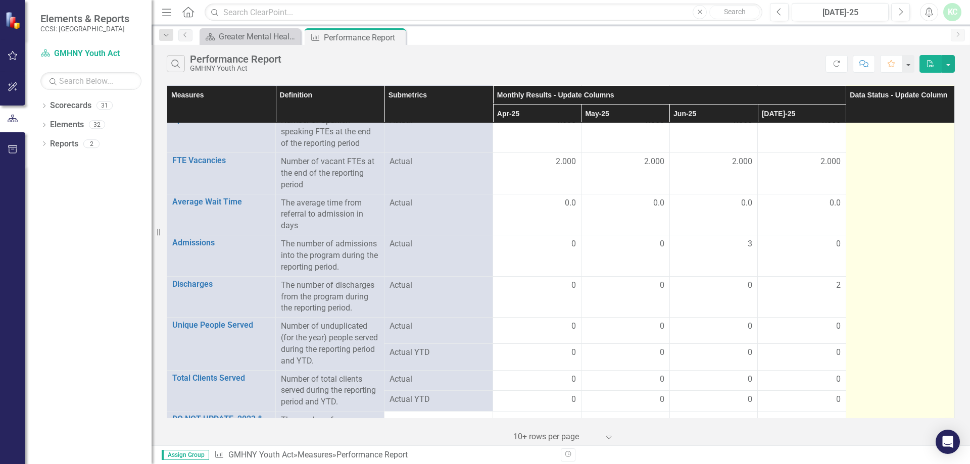
scroll to position [0, 0]
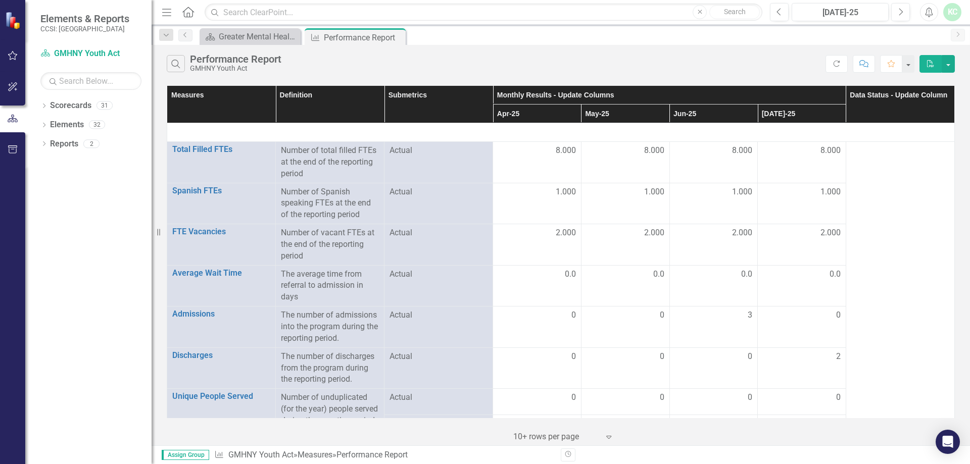
click at [652, 60] on div "Search Performance Report GMHNY Youth Act" at bounding box center [496, 63] width 659 height 17
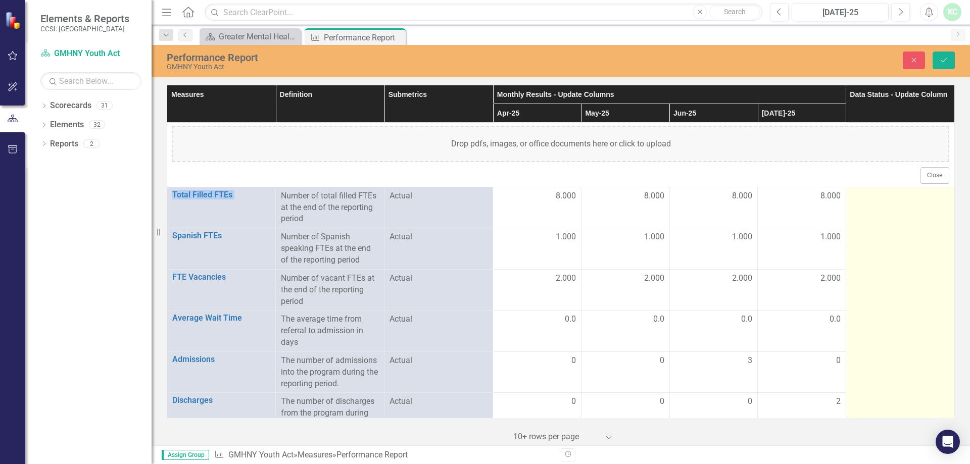
click at [879, 173] on div "Close" at bounding box center [560, 175] width 777 height 16
click at [897, 202] on div "Not Defined" at bounding box center [895, 200] width 73 height 12
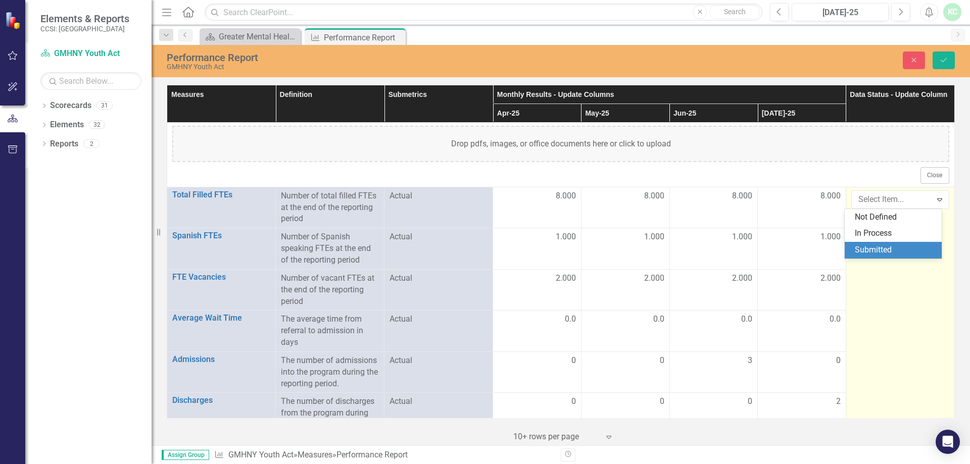
click at [885, 246] on div "Submitted" at bounding box center [895, 251] width 81 height 12
click at [930, 58] on div "Close Save" at bounding box center [800, 61] width 326 height 18
click at [943, 62] on icon "Save" at bounding box center [943, 60] width 9 height 7
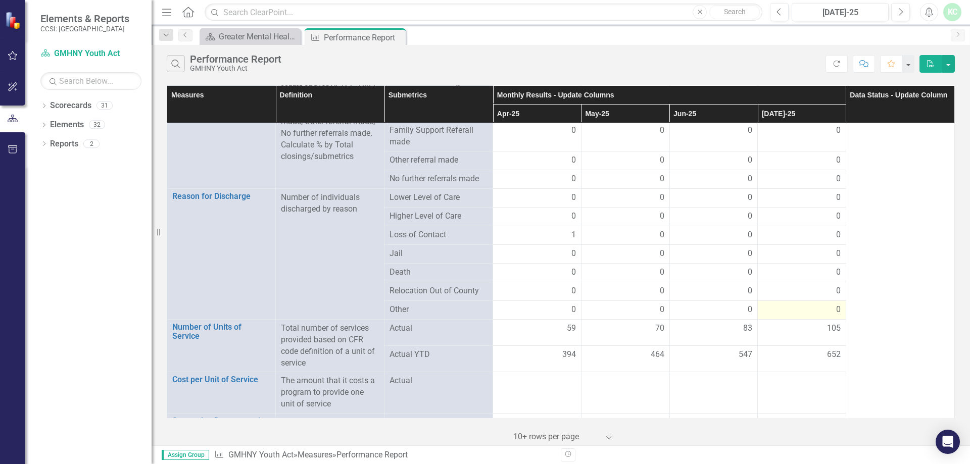
scroll to position [1688, 0]
